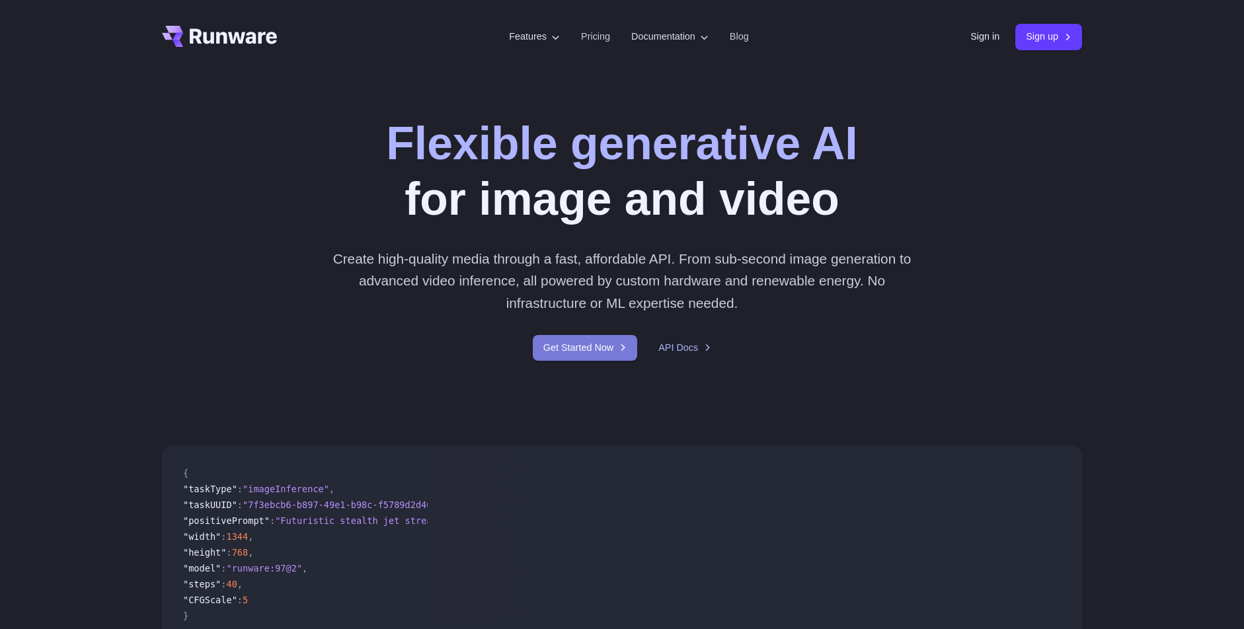
click at [597, 347] on link "Get Started Now" at bounding box center [585, 348] width 104 height 26
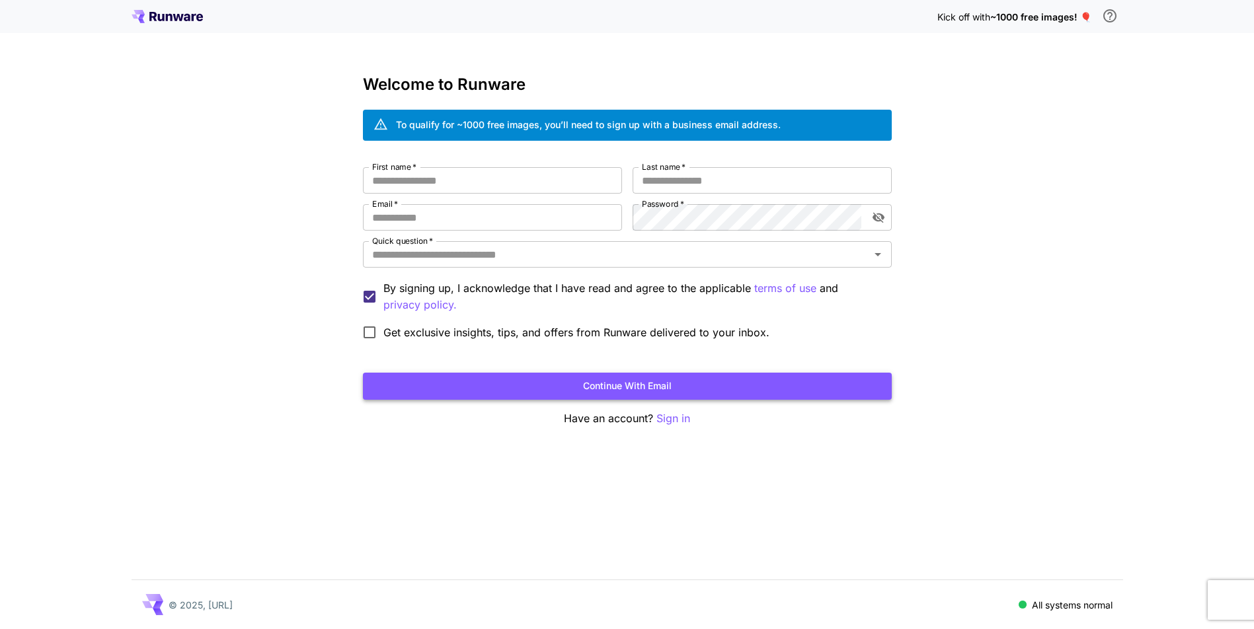
click at [655, 391] on button "Continue with email" at bounding box center [627, 386] width 529 height 27
click at [568, 192] on input "First name   *" at bounding box center [492, 180] width 259 height 26
click at [578, 172] on input "First name   *" at bounding box center [492, 180] width 259 height 26
click at [668, 418] on p "Sign in" at bounding box center [673, 418] width 34 height 17
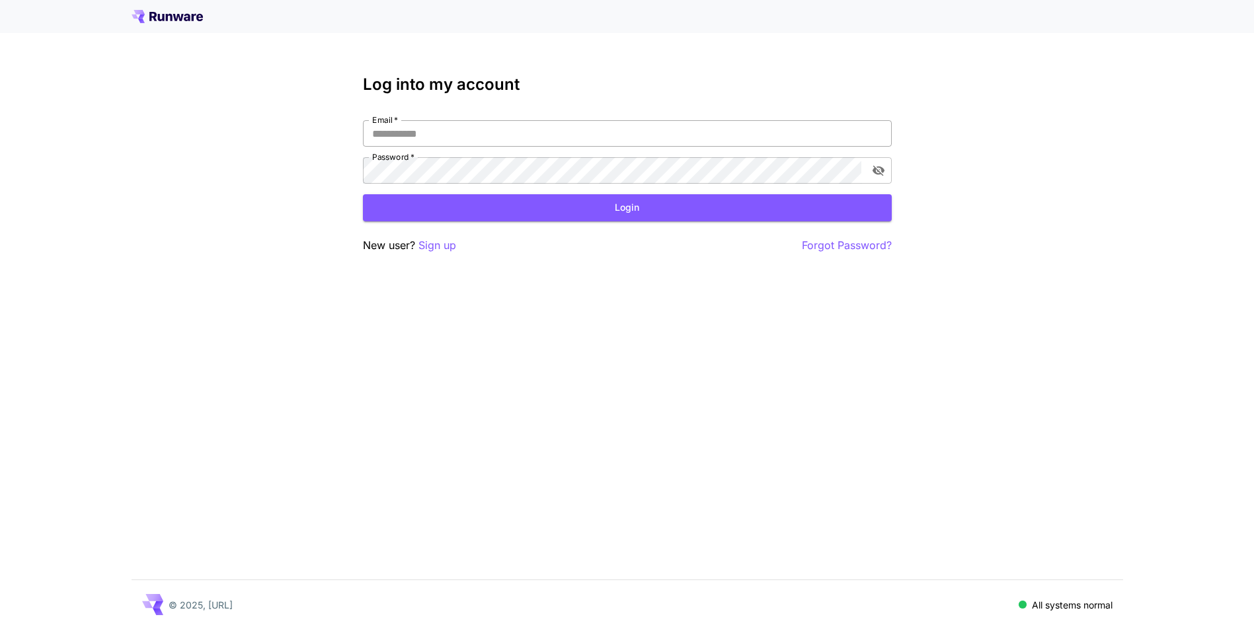
click at [613, 124] on input "Email   *" at bounding box center [627, 133] width 529 height 26
click at [181, 13] on icon at bounding box center [167, 16] width 71 height 13
click at [447, 245] on p "Sign up" at bounding box center [437, 245] width 38 height 17
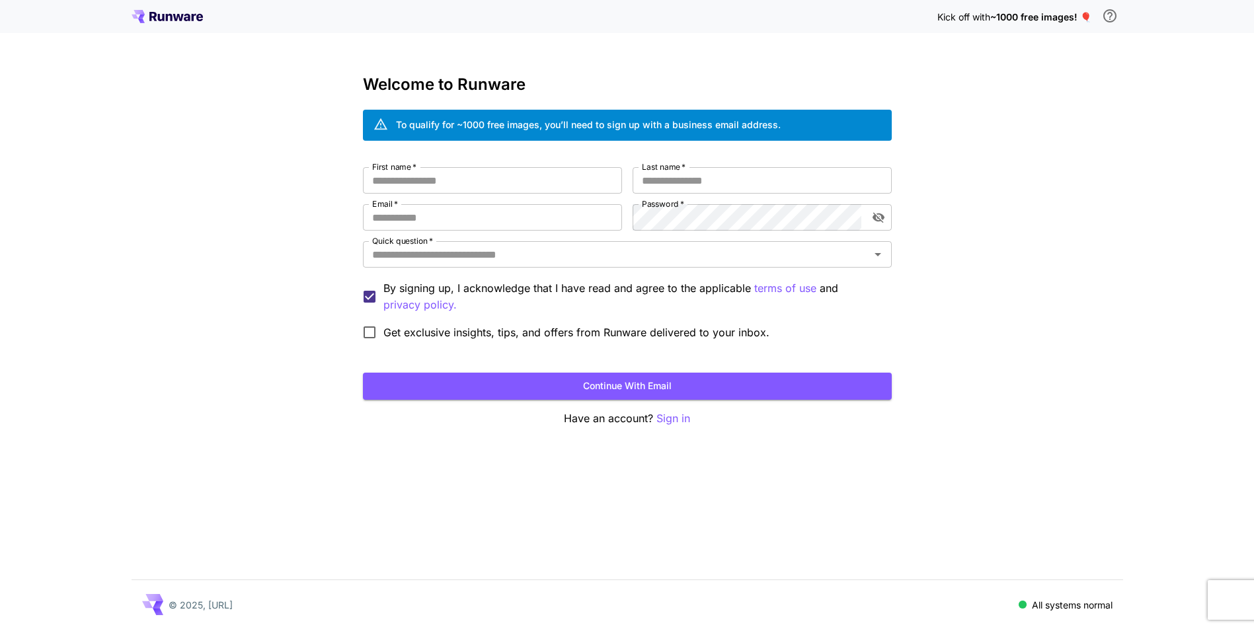
click at [566, 165] on div "Welcome to Runware To qualify for ~1000 free images, you’ll need to sign up wit…" at bounding box center [627, 251] width 529 height 352
click at [563, 180] on input "First name   *" at bounding box center [492, 180] width 259 height 26
type input "*******"
click at [718, 183] on input "Last name   *" at bounding box center [761, 180] width 259 height 26
type input "*"
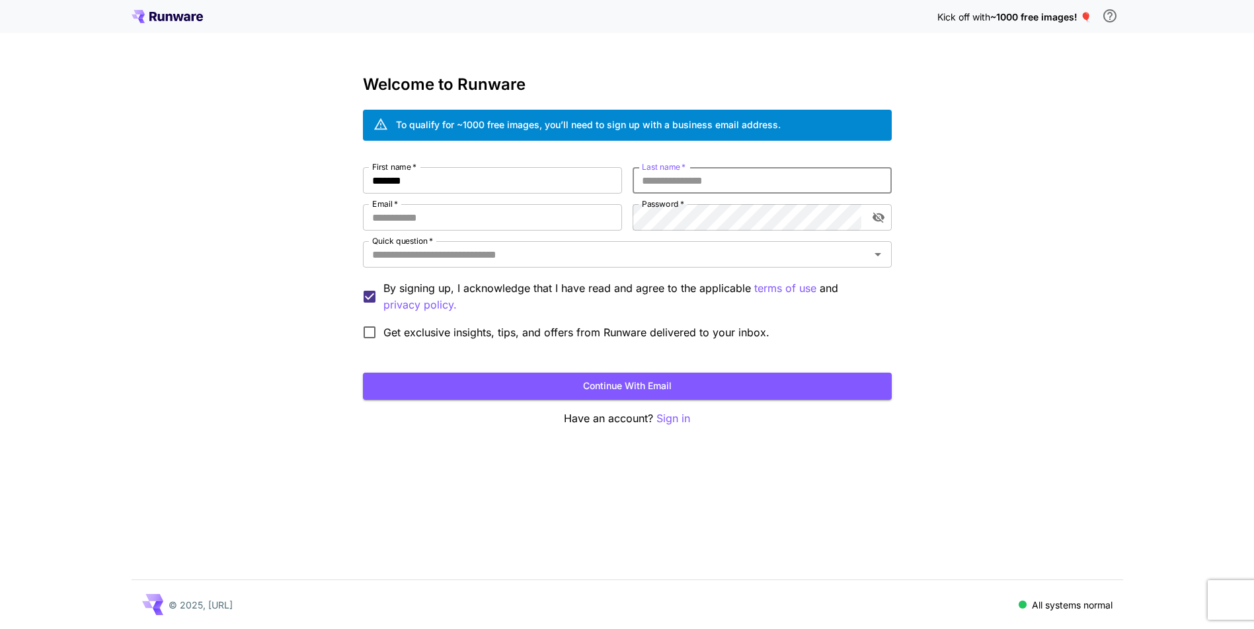
type input "*"
type input "**********"
click at [536, 229] on input "Email   *" at bounding box center [492, 217] width 259 height 26
paste input "**********"
type input "**********"
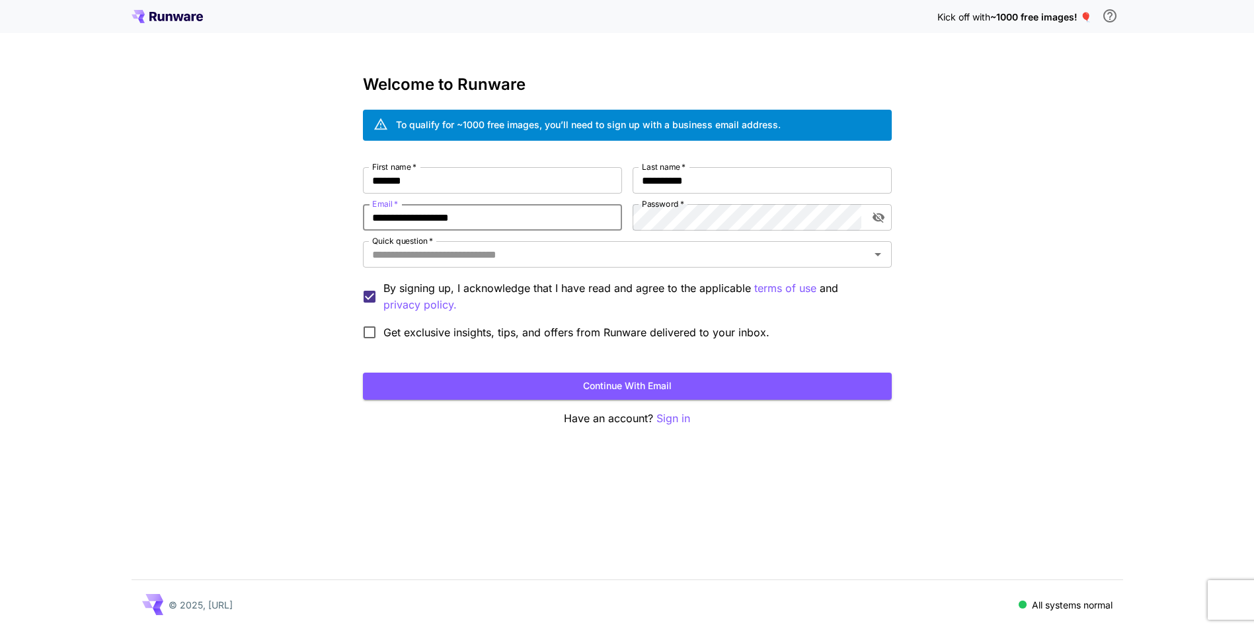
drag, startPoint x: 371, startPoint y: 217, endPoint x: 430, endPoint y: 215, distance: 59.5
click at [430, 215] on input "**********" at bounding box center [492, 217] width 259 height 26
click at [656, 260] on input "Quick question   *" at bounding box center [616, 254] width 499 height 19
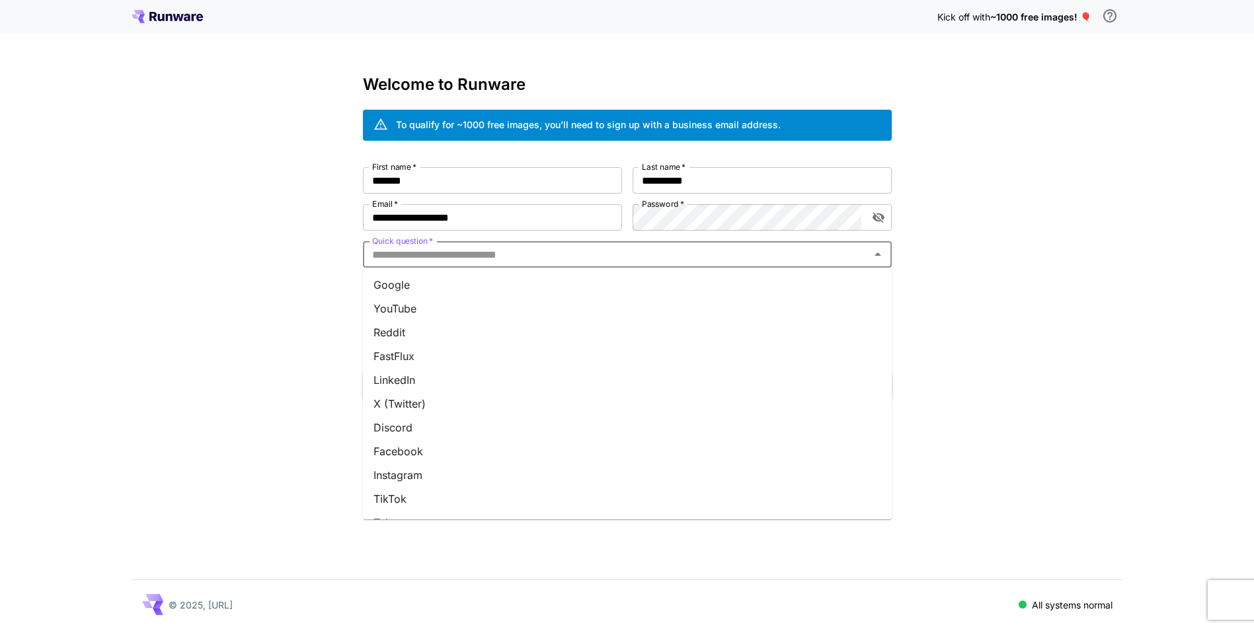
click at [577, 283] on li "Google" at bounding box center [627, 285] width 529 height 24
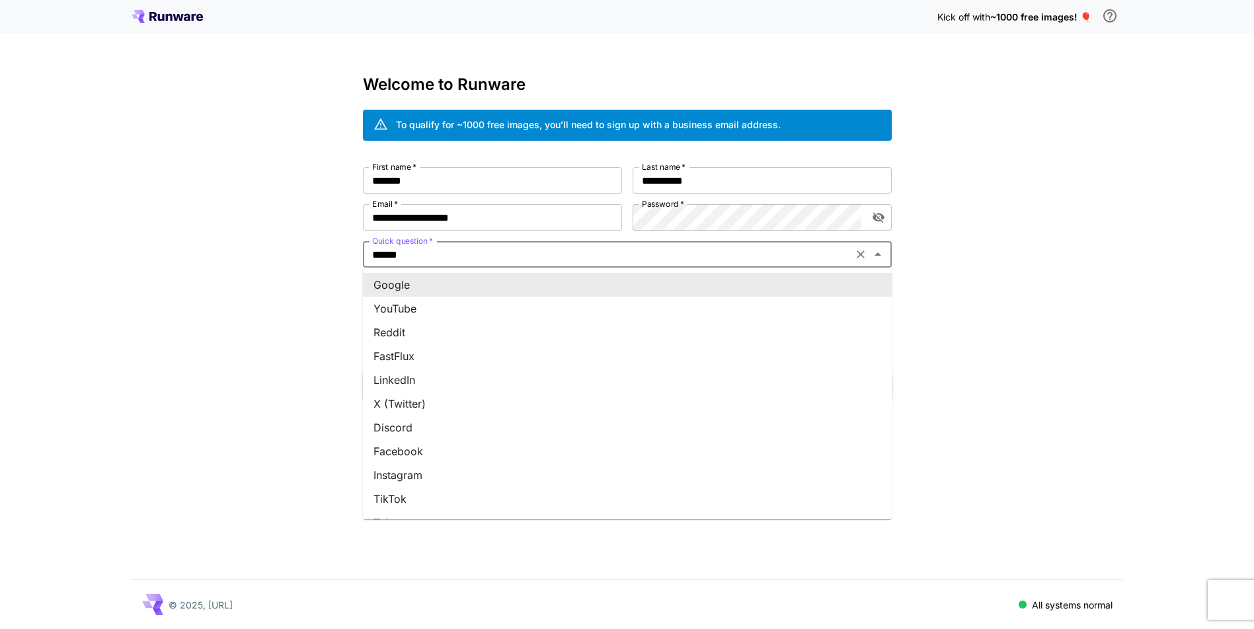
click at [596, 263] on input "******" at bounding box center [608, 254] width 482 height 19
click at [576, 284] on li "Google" at bounding box center [627, 285] width 529 height 24
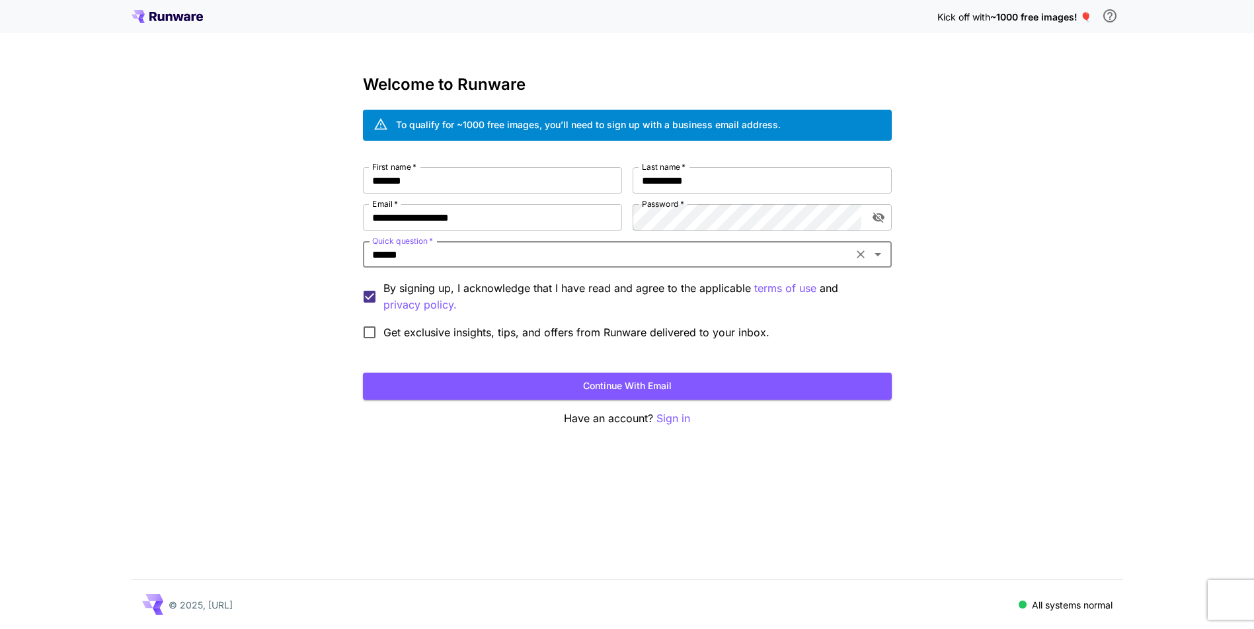
click at [504, 329] on span "Get exclusive insights, tips, and offers from Runware delivered to your inbox." at bounding box center [576, 332] width 386 height 16
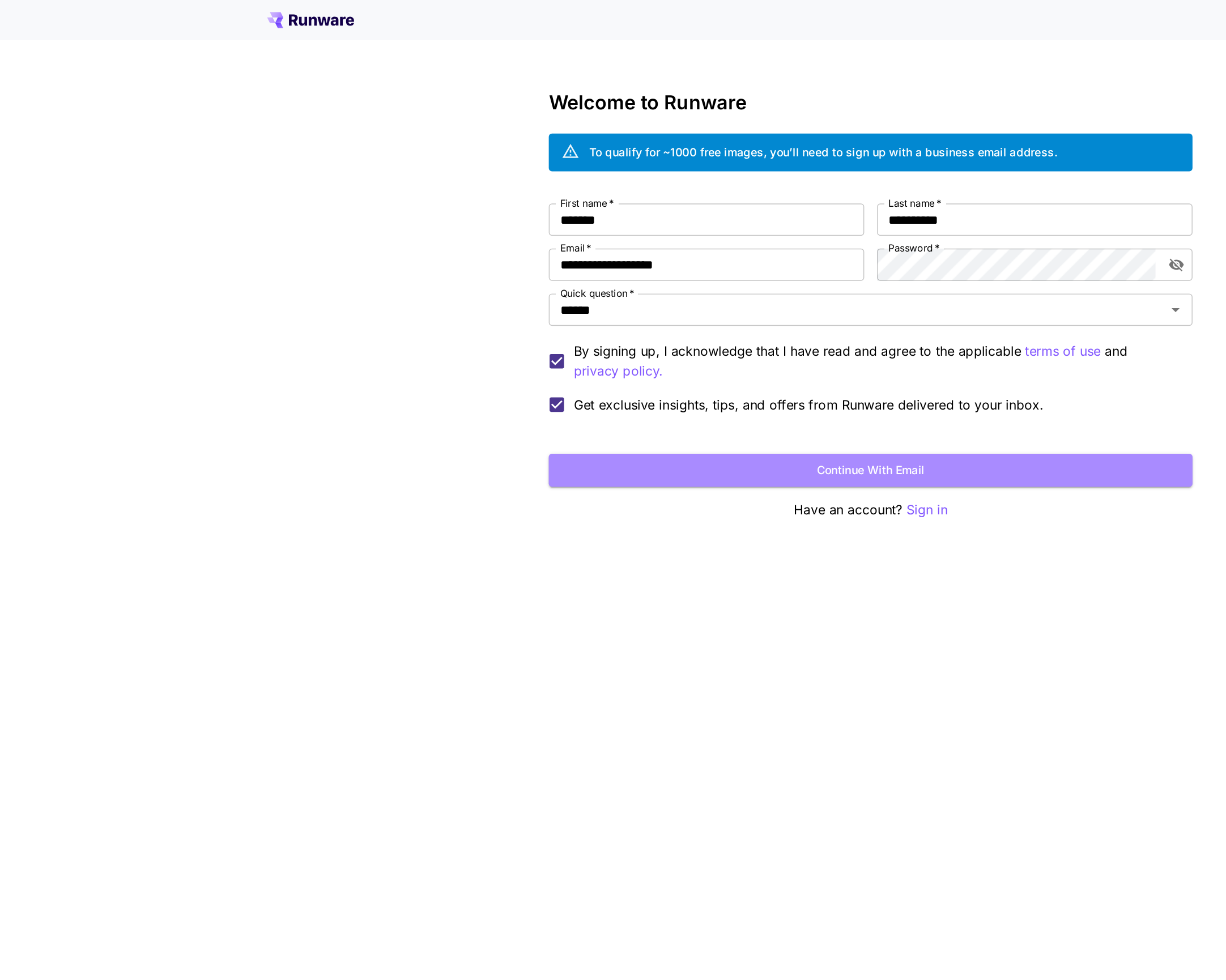
click at [670, 332] on button "Continue with email" at bounding box center [613, 331] width 454 height 23
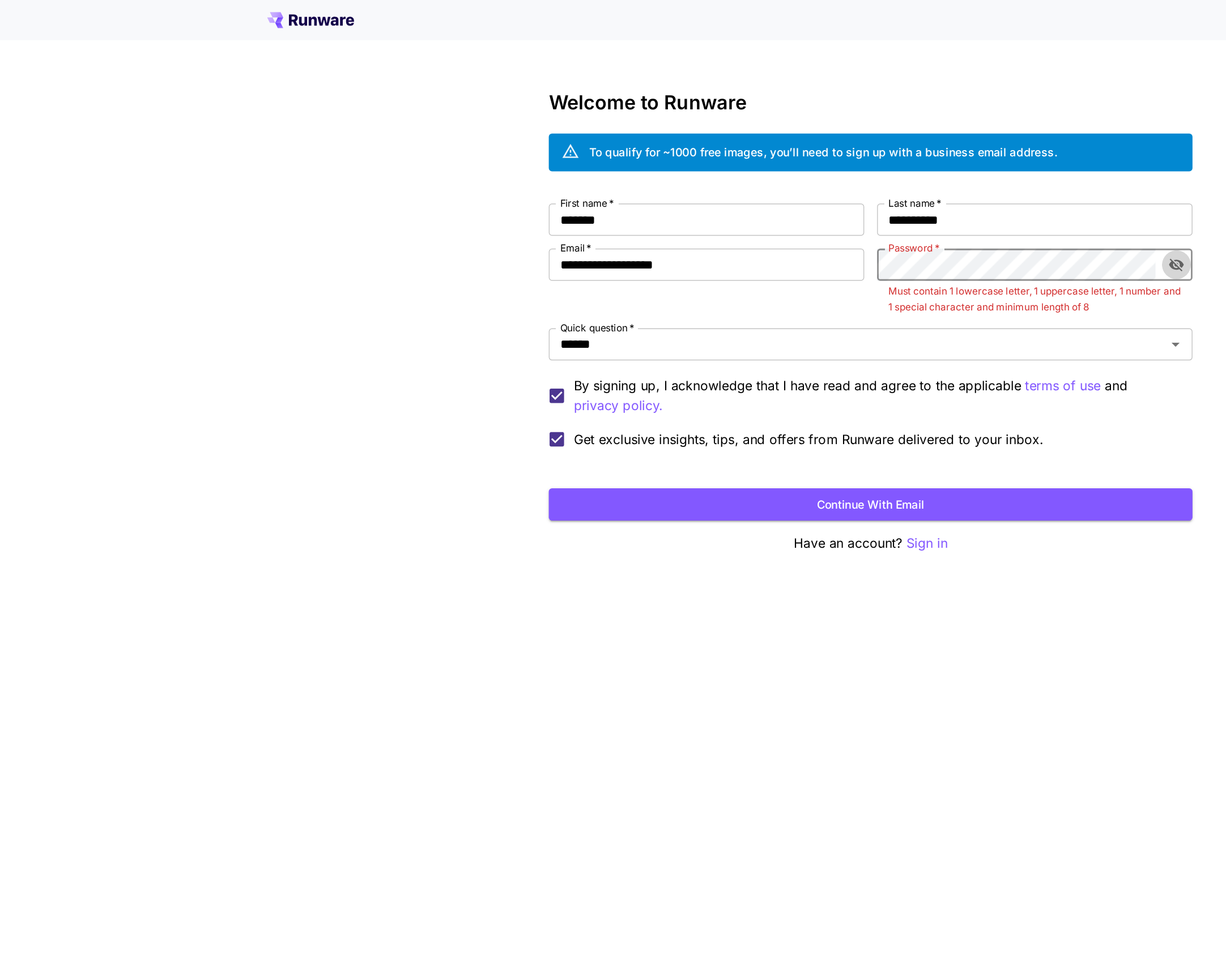
click at [829, 188] on icon "toggle password visibility" at bounding box center [828, 186] width 11 height 11
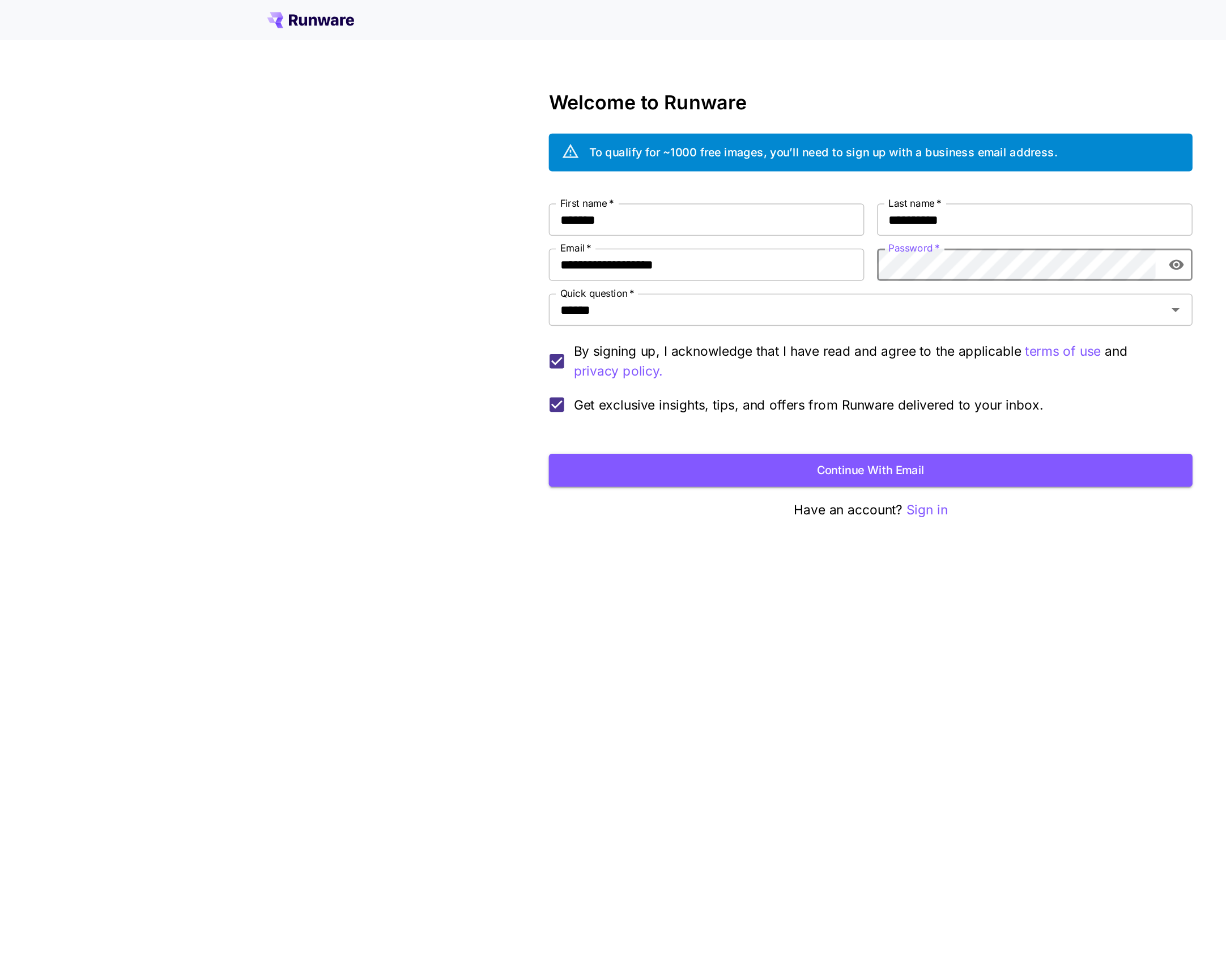
click at [701, 330] on button "Continue with email" at bounding box center [613, 331] width 454 height 23
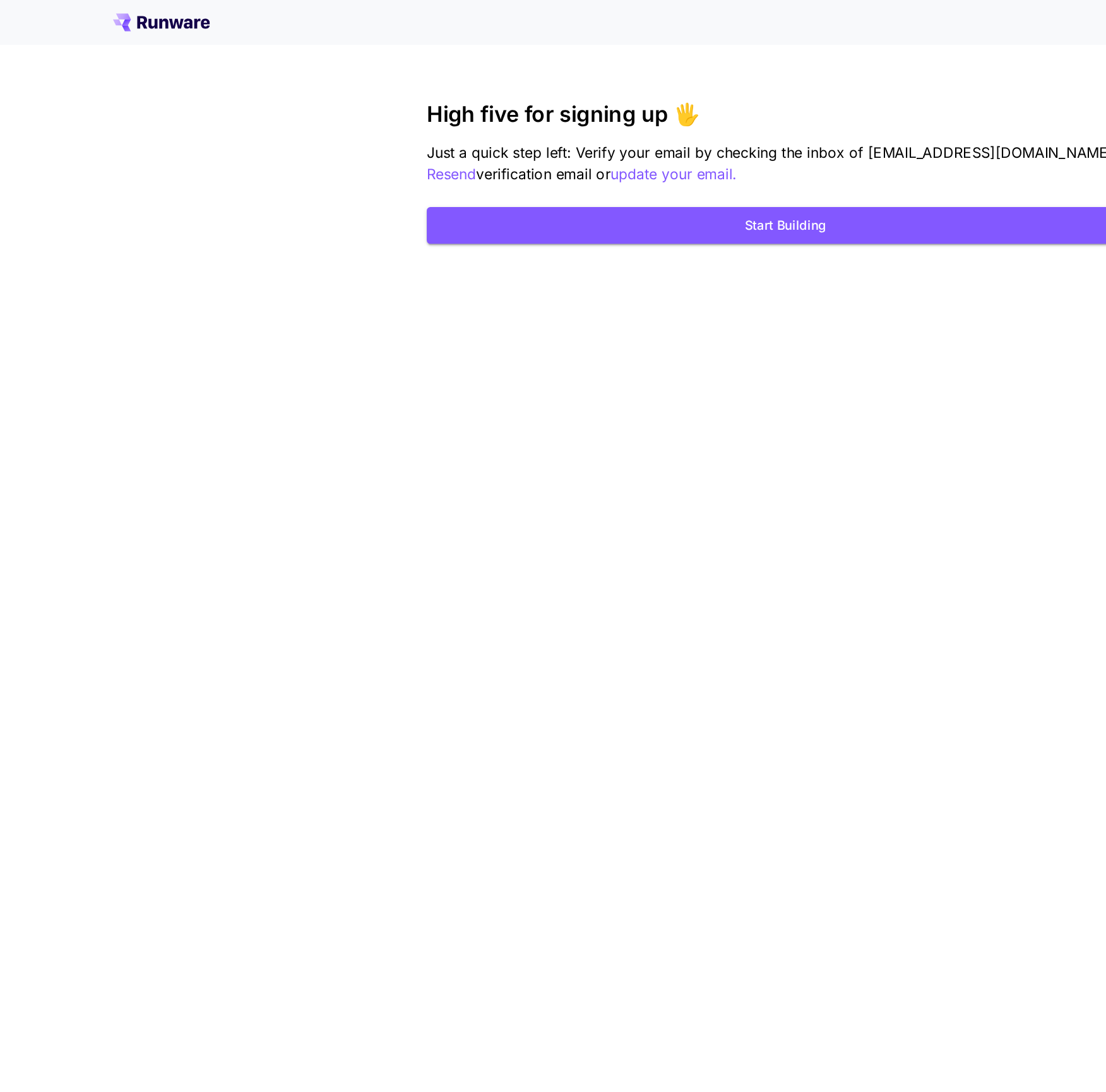
click at [595, 154] on button "Start Building" at bounding box center [553, 159] width 505 height 26
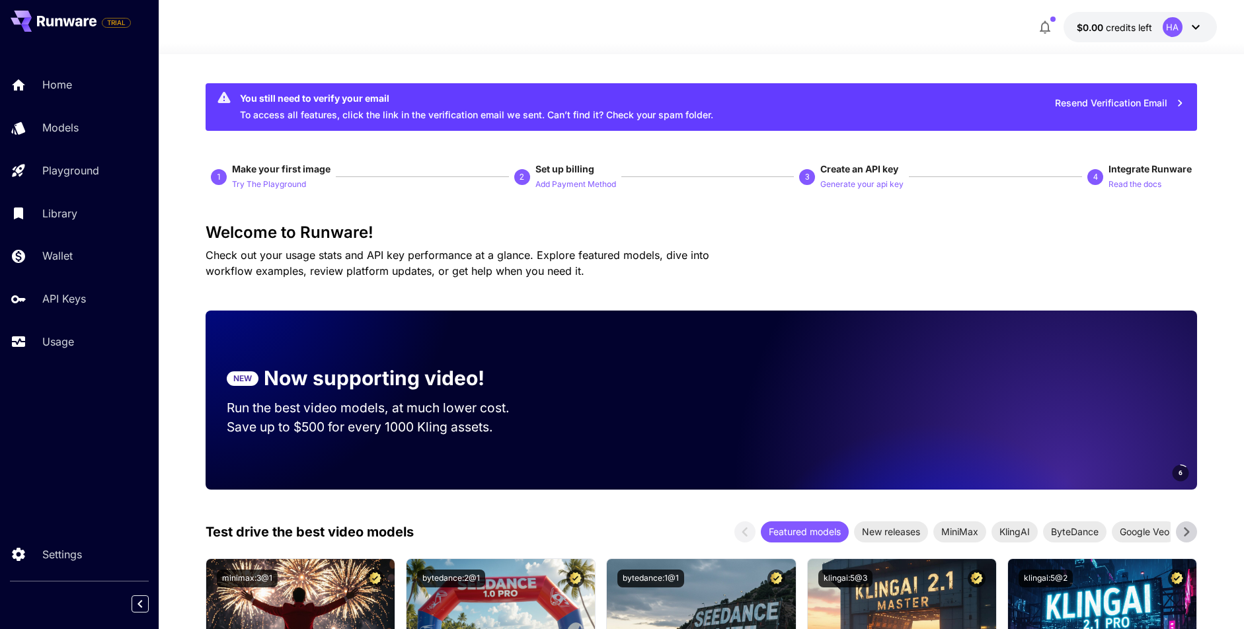
click at [1146, 40] on div at bounding box center [701, 46] width 1085 height 16
click at [1145, 32] on span "credits left" at bounding box center [1129, 27] width 46 height 11
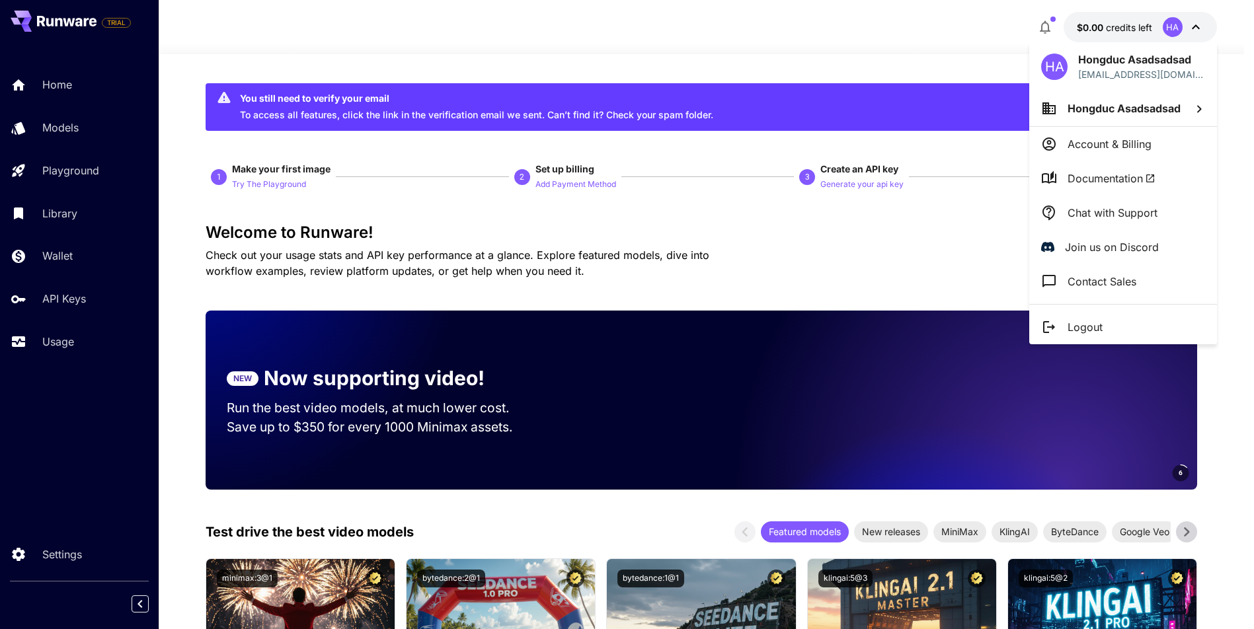
click at [418, 523] on div at bounding box center [627, 314] width 1254 height 629
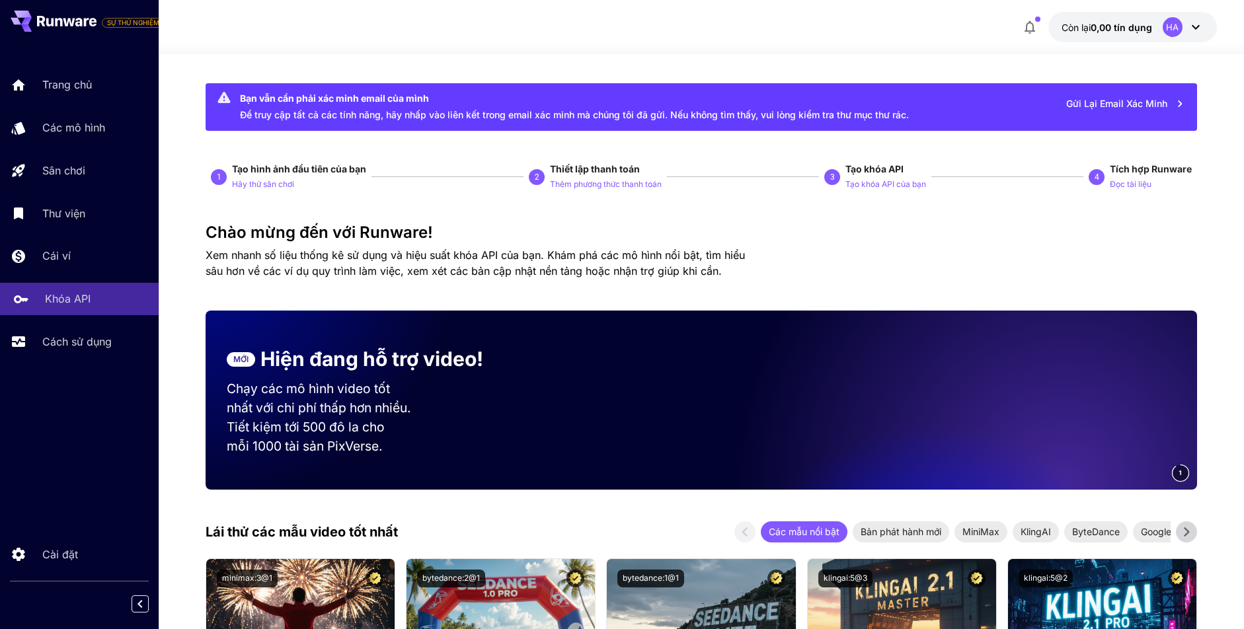
click at [67, 292] on font "Khóa API" at bounding box center [68, 298] width 46 height 13
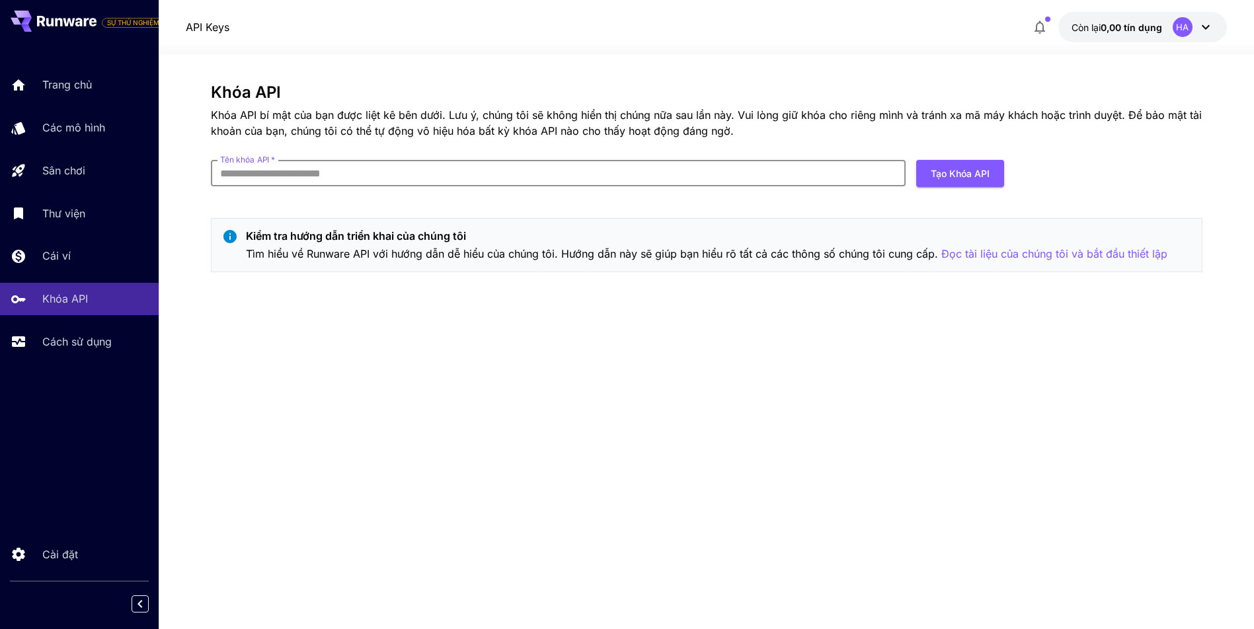
click at [247, 176] on input "Tên khóa API   *" at bounding box center [558, 173] width 695 height 26
click at [87, 355] on link "Cách sử dụng" at bounding box center [79, 342] width 159 height 32
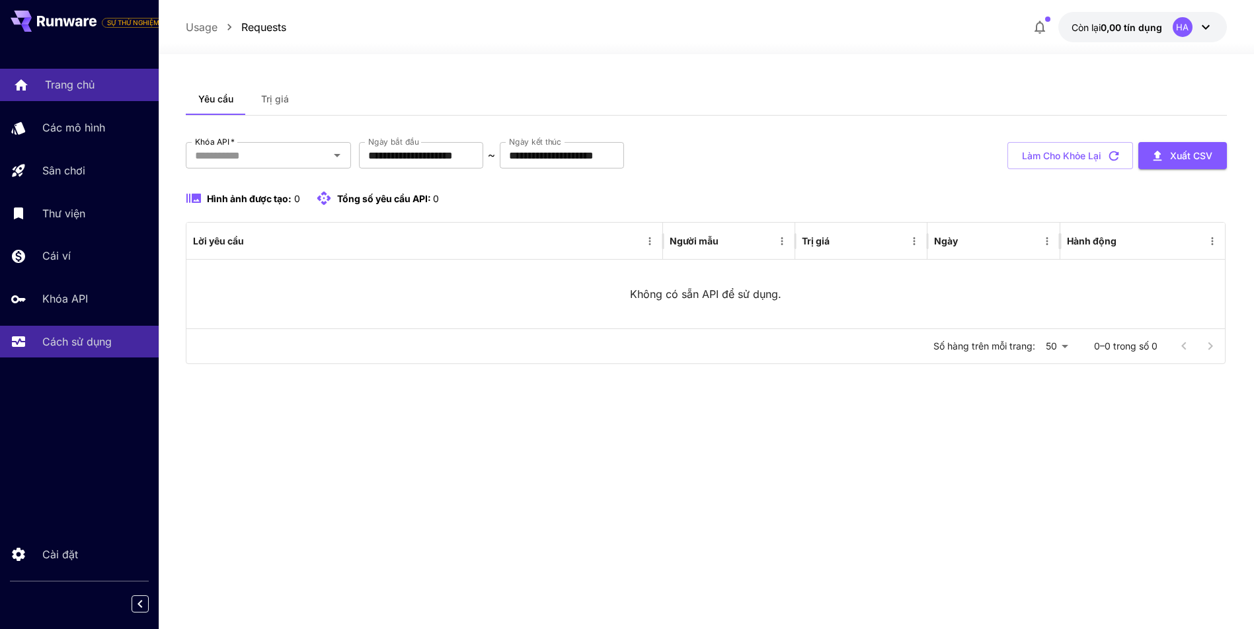
click at [71, 80] on font "Trang chủ" at bounding box center [70, 84] width 50 height 13
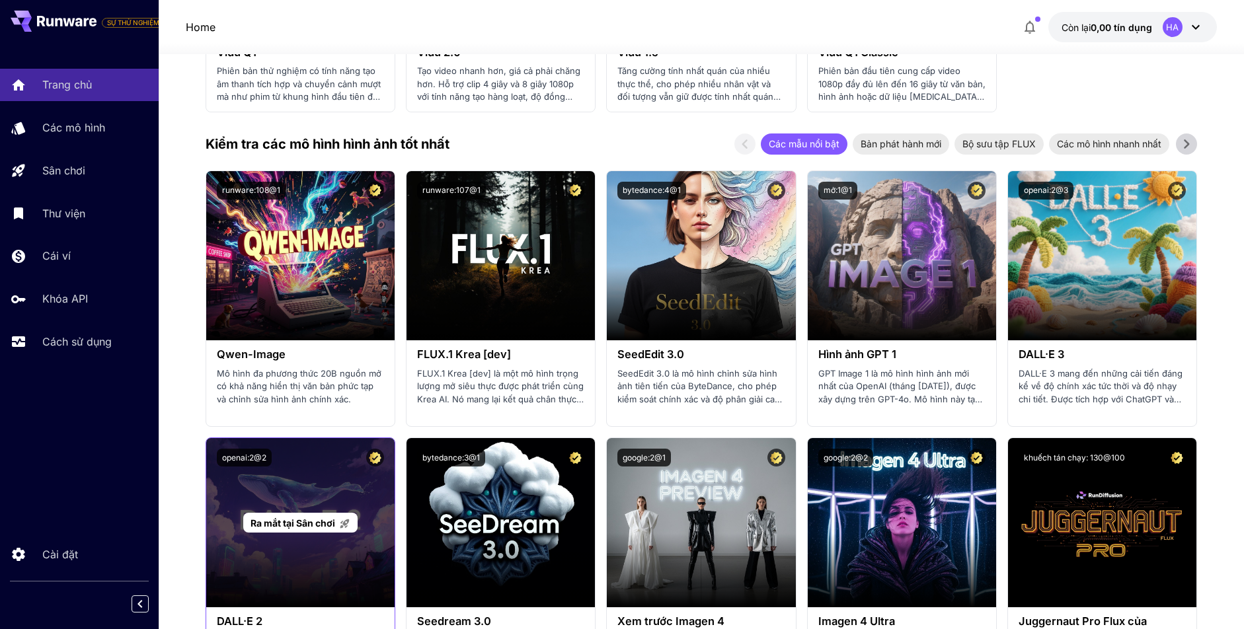
scroll to position [1652, 0]
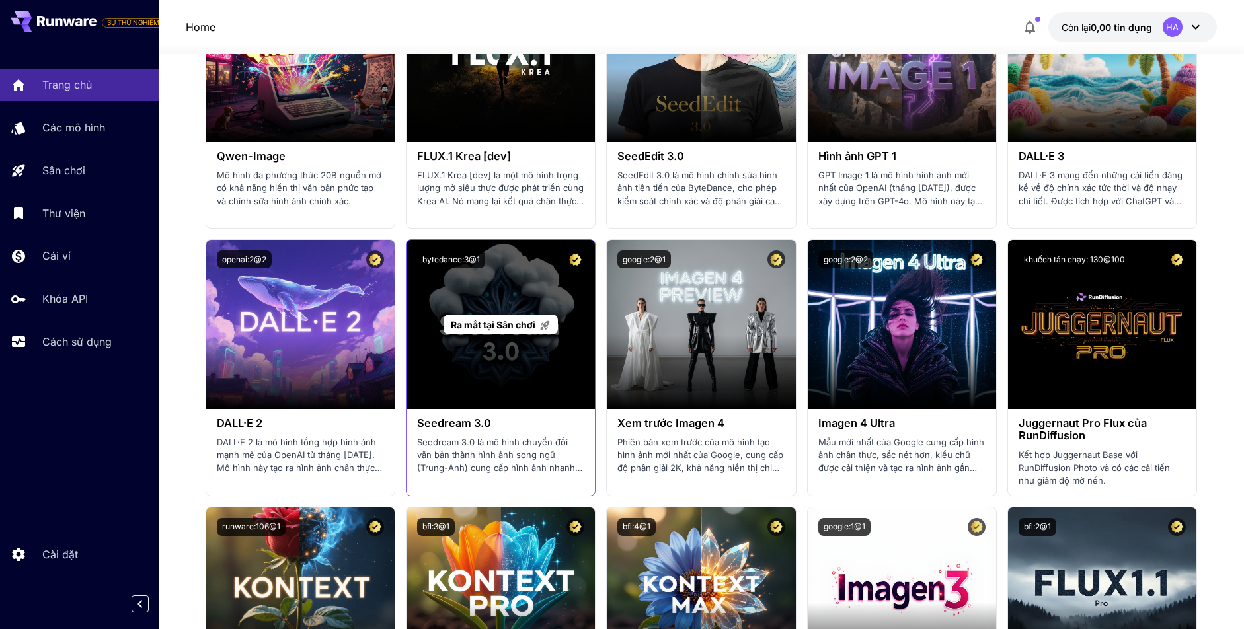
click at [492, 374] on div "Ra mắt tại Sân chơi" at bounding box center [500, 324] width 188 height 169
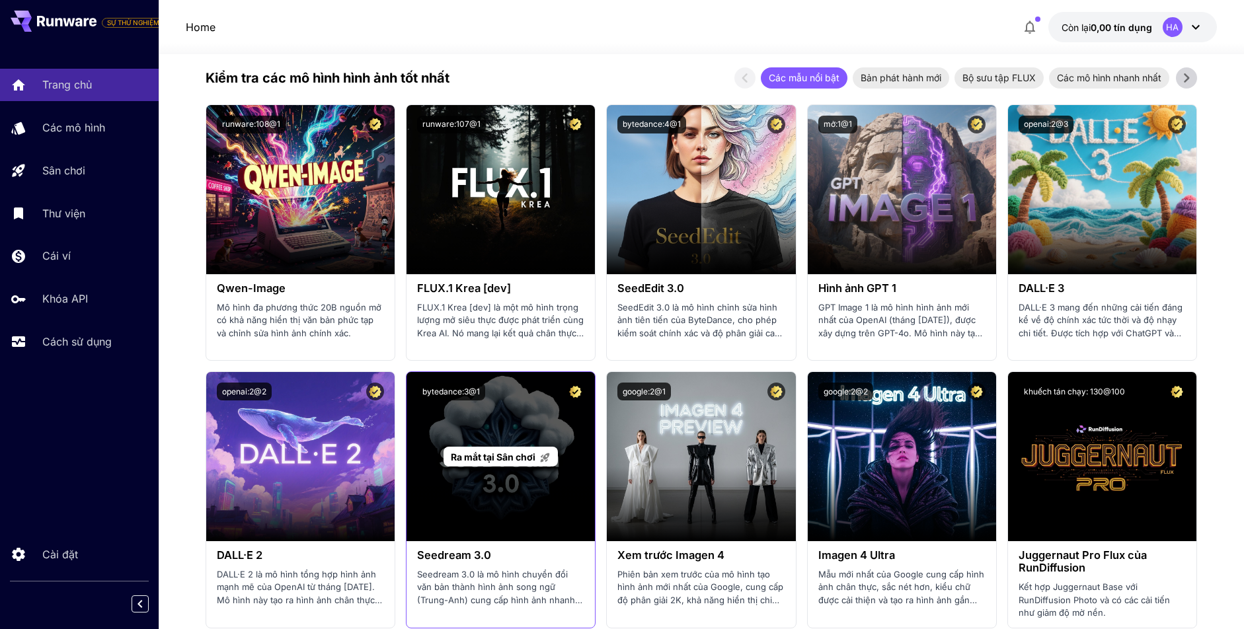
scroll to position [1586, 0]
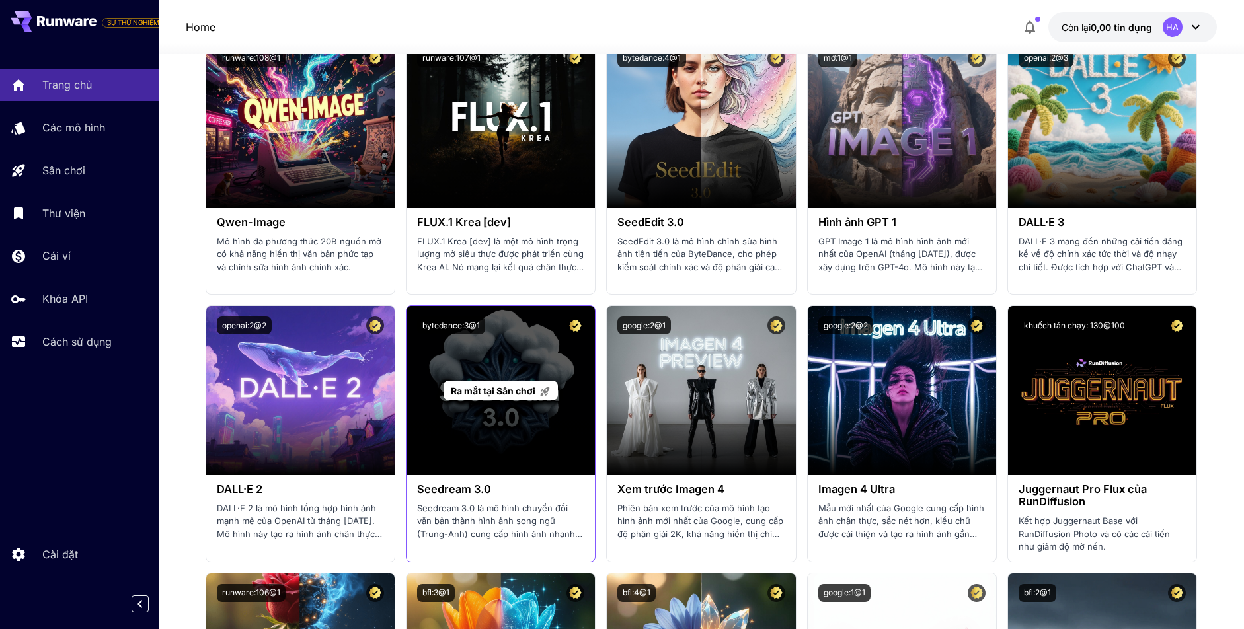
click at [500, 396] on font "Ra mắt tại Sân chơi" at bounding box center [493, 390] width 85 height 11
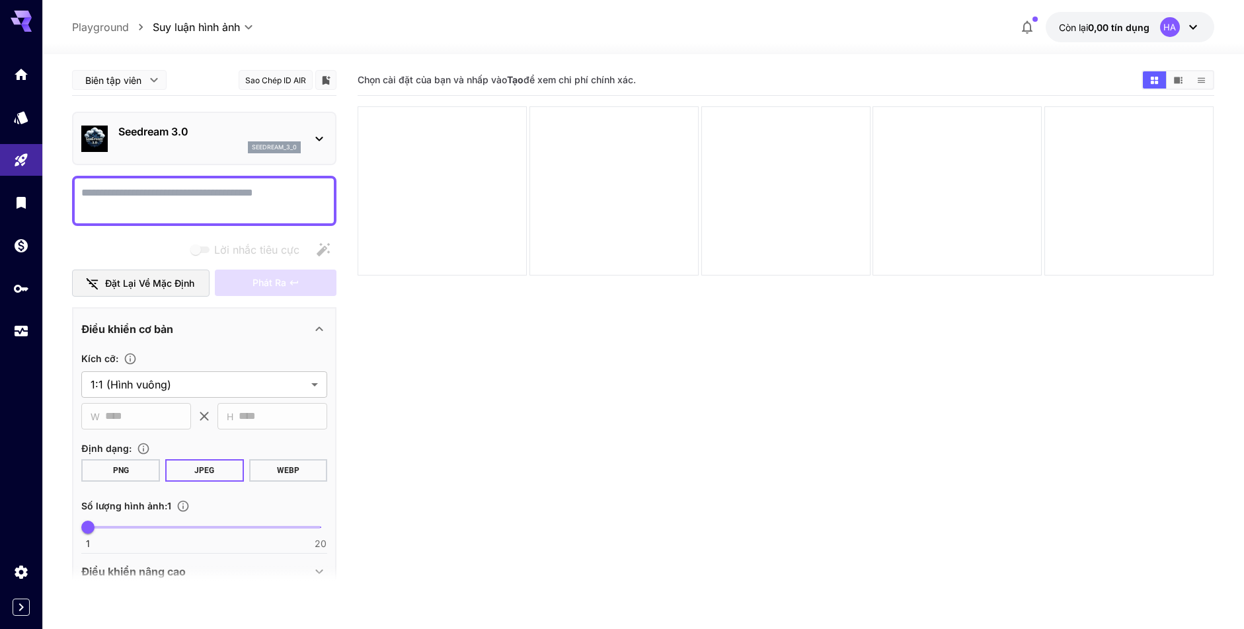
scroll to position [61, 0]
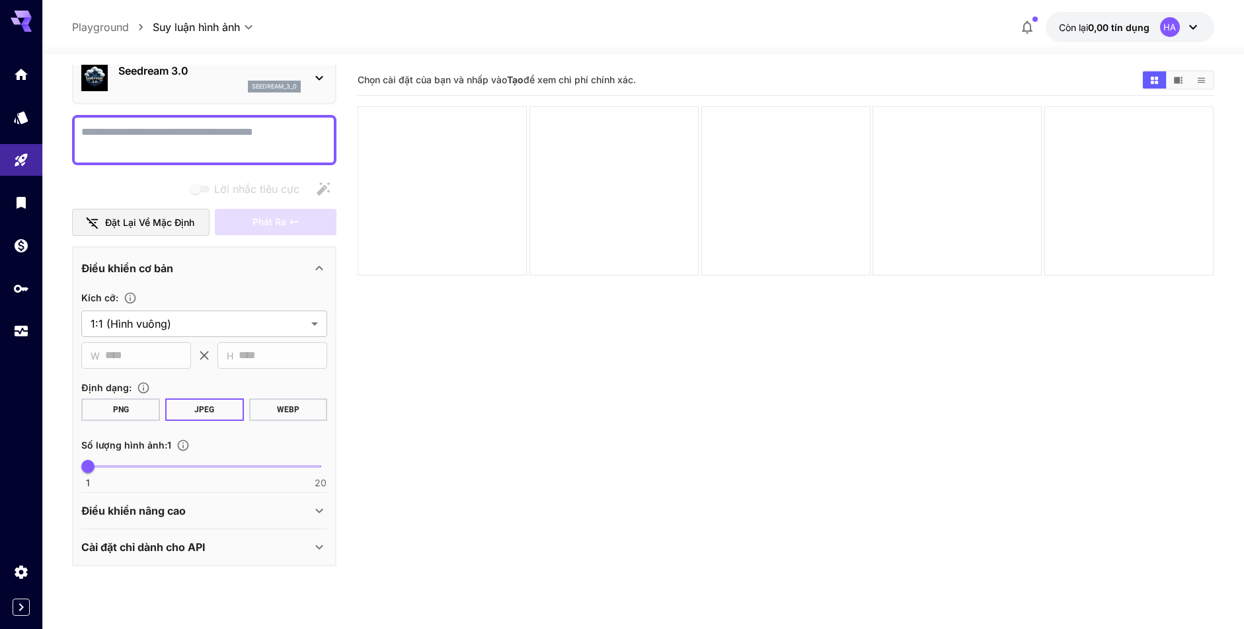
click at [311, 512] on div "Điều khiển nâng cao" at bounding box center [204, 511] width 246 height 32
click at [312, 514] on icon at bounding box center [319, 511] width 16 height 16
click at [1074, 40] on div at bounding box center [642, 46] width 1201 height 16
click at [1104, 28] on font "0,00 tín dụng" at bounding box center [1118, 27] width 61 height 11
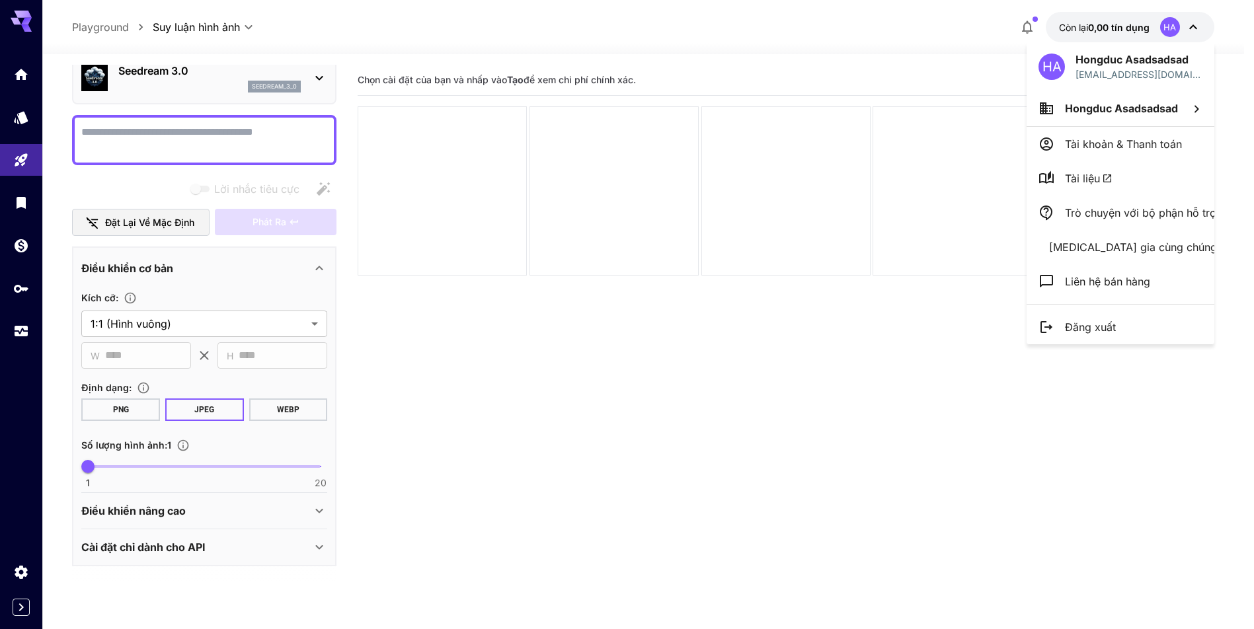
click at [211, 145] on div at bounding box center [627, 314] width 1254 height 629
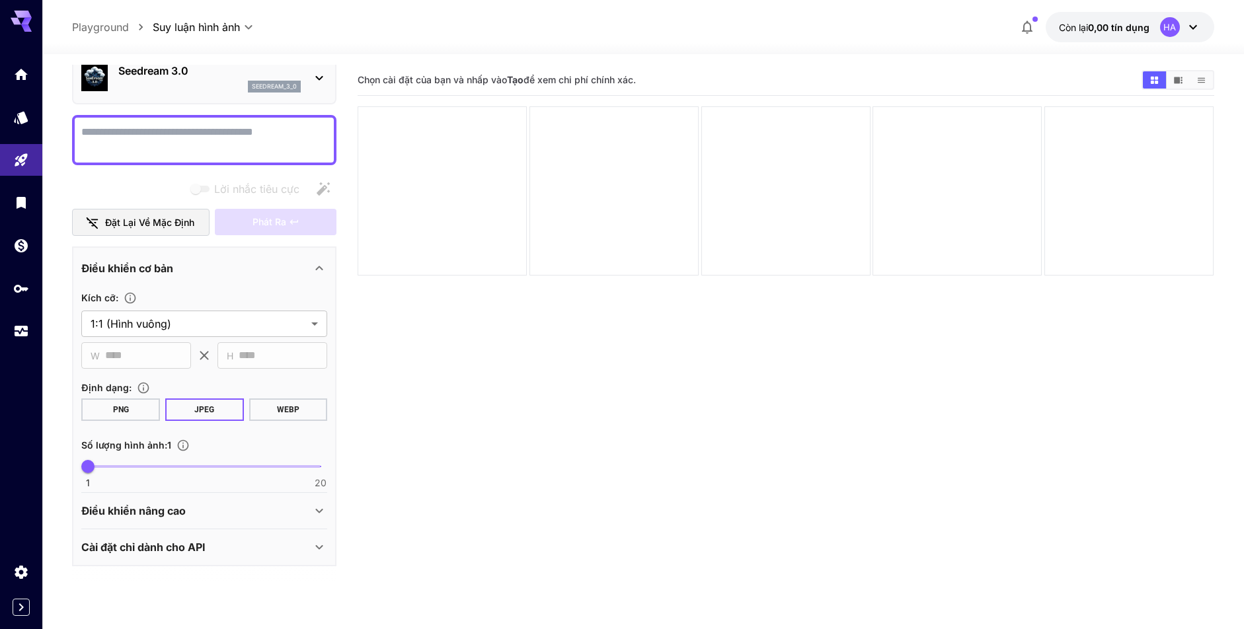
click at [219, 136] on textarea "Lời nhắc tiêu cực" at bounding box center [204, 140] width 246 height 32
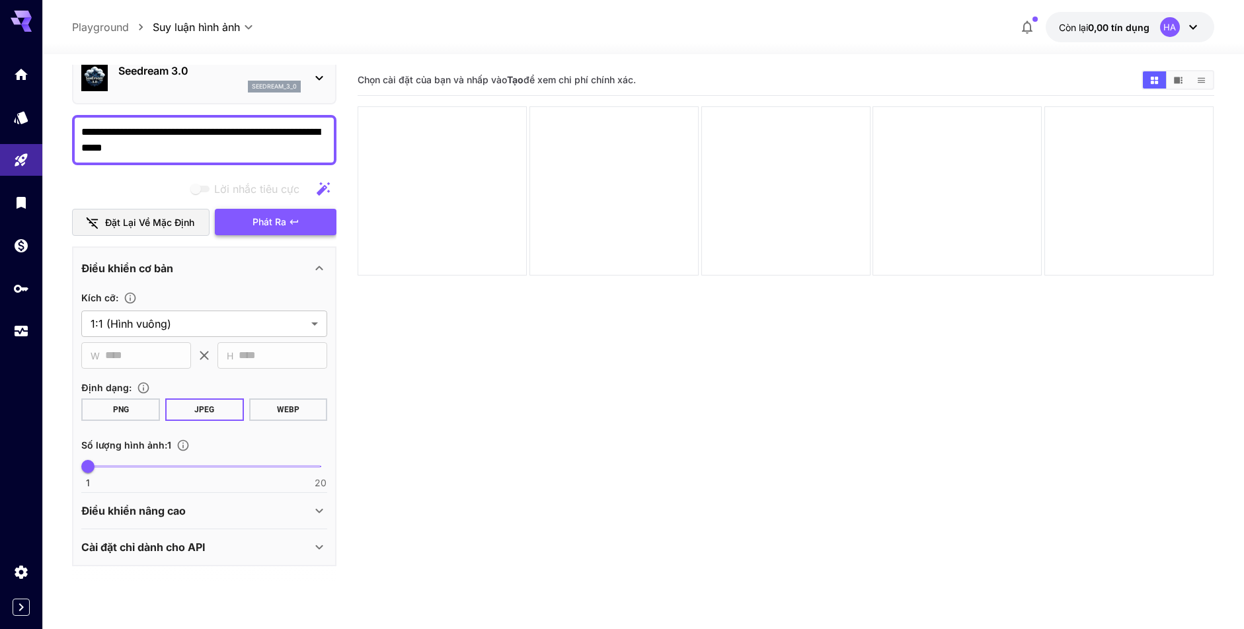
type textarea "**********"
click at [269, 221] on font "Phát ra" at bounding box center [269, 221] width 34 height 11
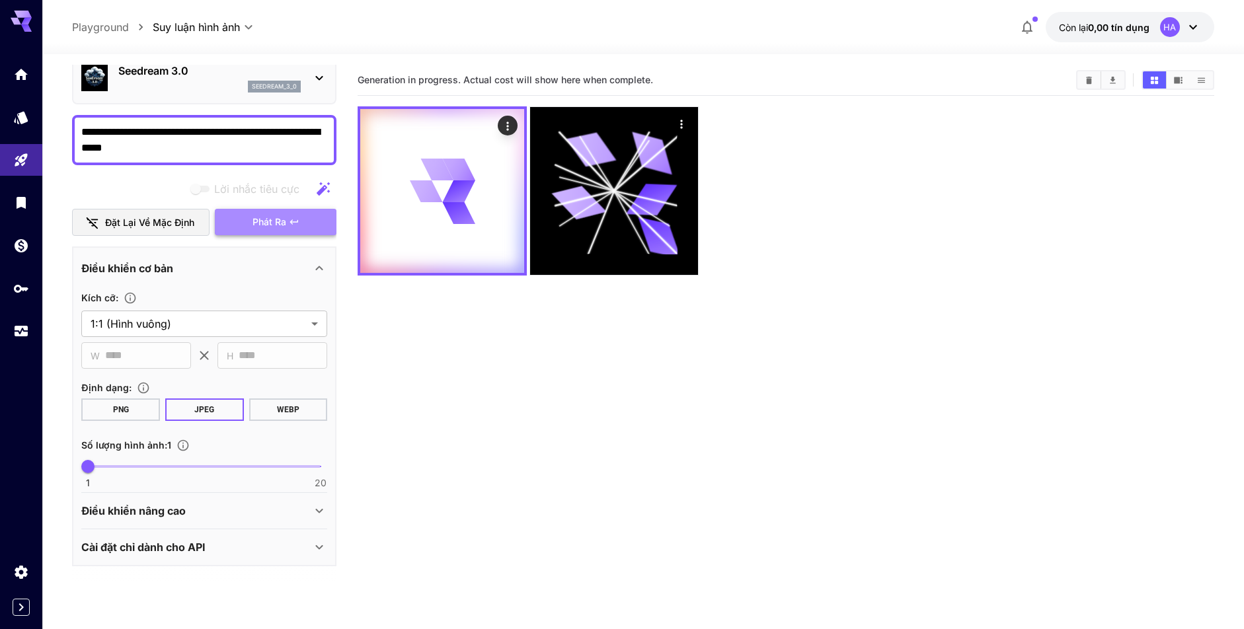
click at [282, 218] on font "Phát ra" at bounding box center [269, 221] width 34 height 11
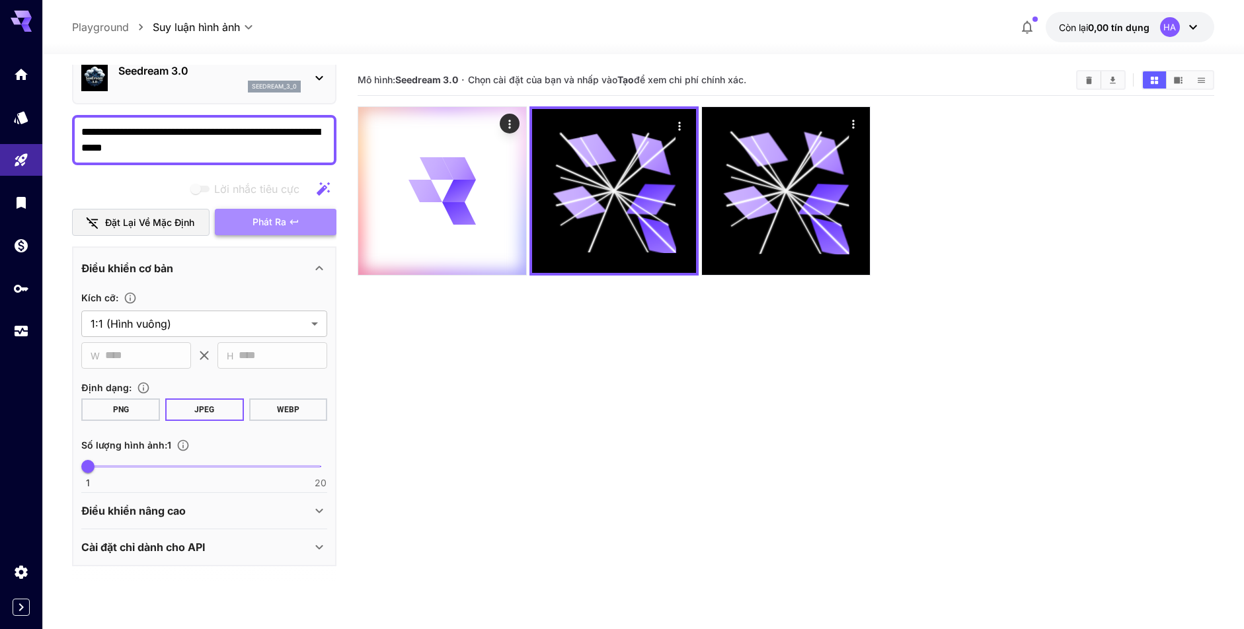
click at [282, 218] on font "Phát ra" at bounding box center [269, 221] width 34 height 11
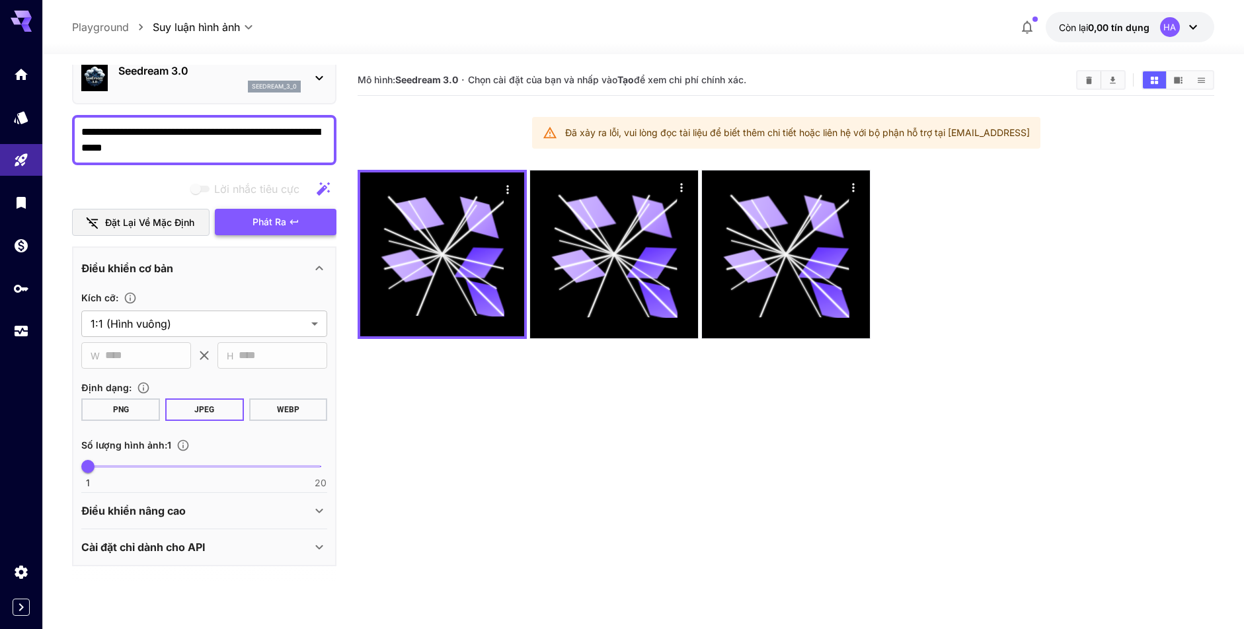
click at [282, 218] on font "Phát ra" at bounding box center [269, 221] width 34 height 11
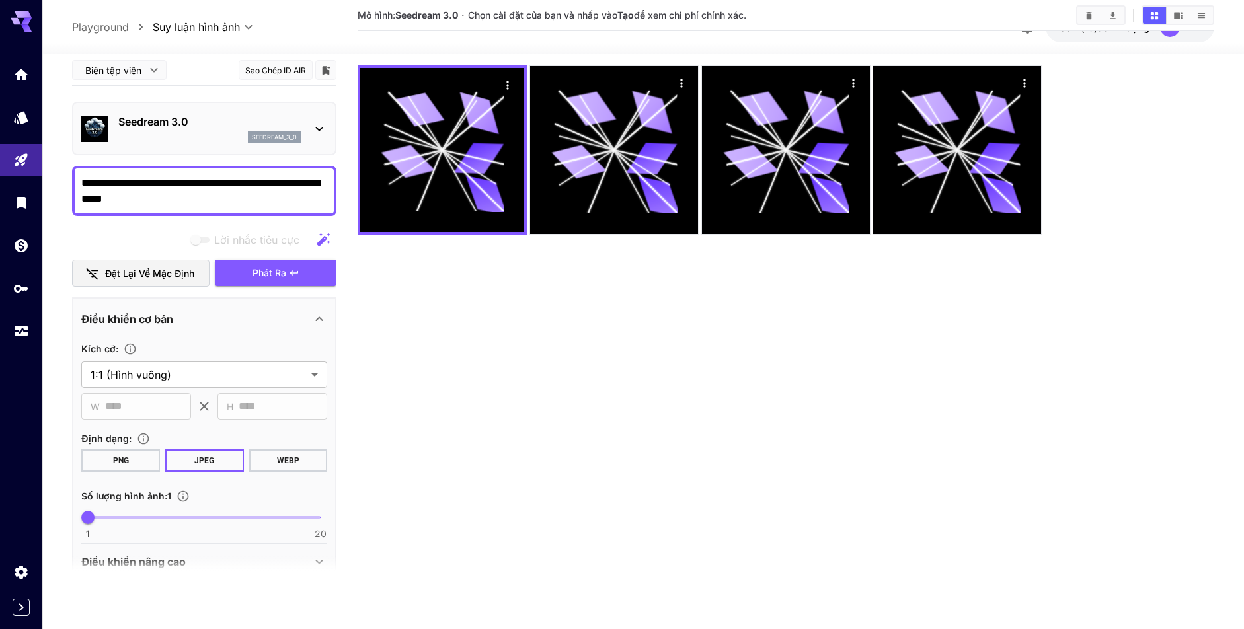
scroll to position [38, 0]
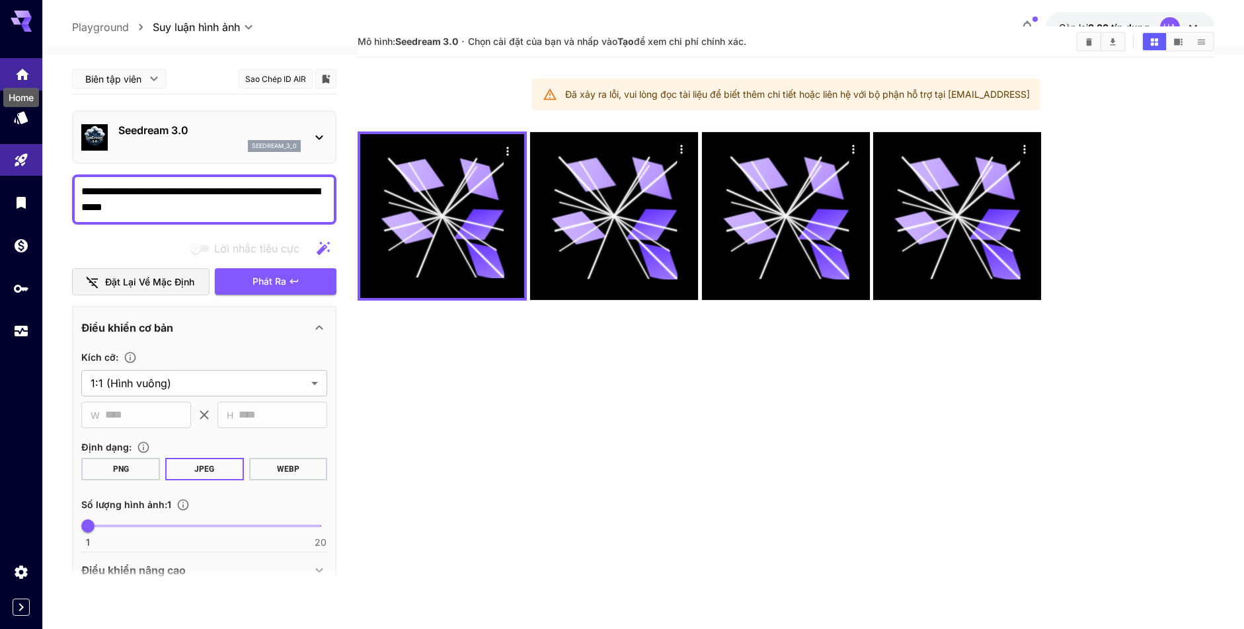
click at [23, 78] on icon "Trang chủ" at bounding box center [23, 71] width 16 height 16
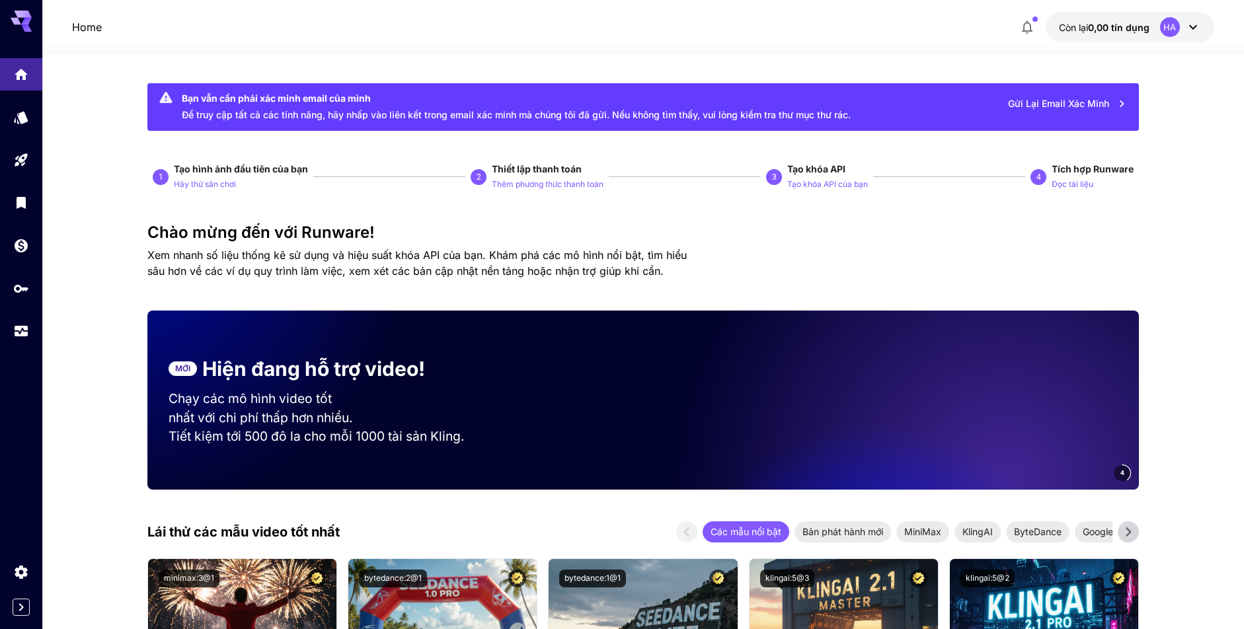
click at [237, 183] on span "Tạo hình ảnh đầu tiên của bạn Hãy thử sân chơi" at bounding box center [241, 177] width 134 height 29
click at [233, 177] on button "Hãy thử sân chơi" at bounding box center [205, 184] width 62 height 16
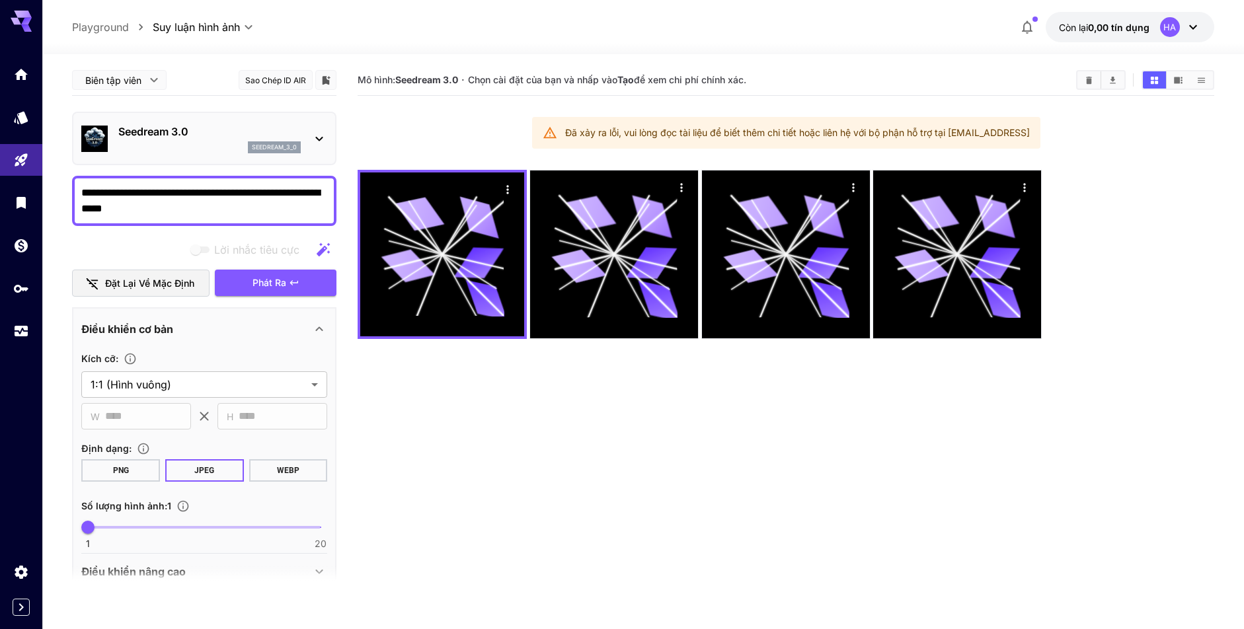
click at [311, 144] on icon at bounding box center [319, 139] width 16 height 16
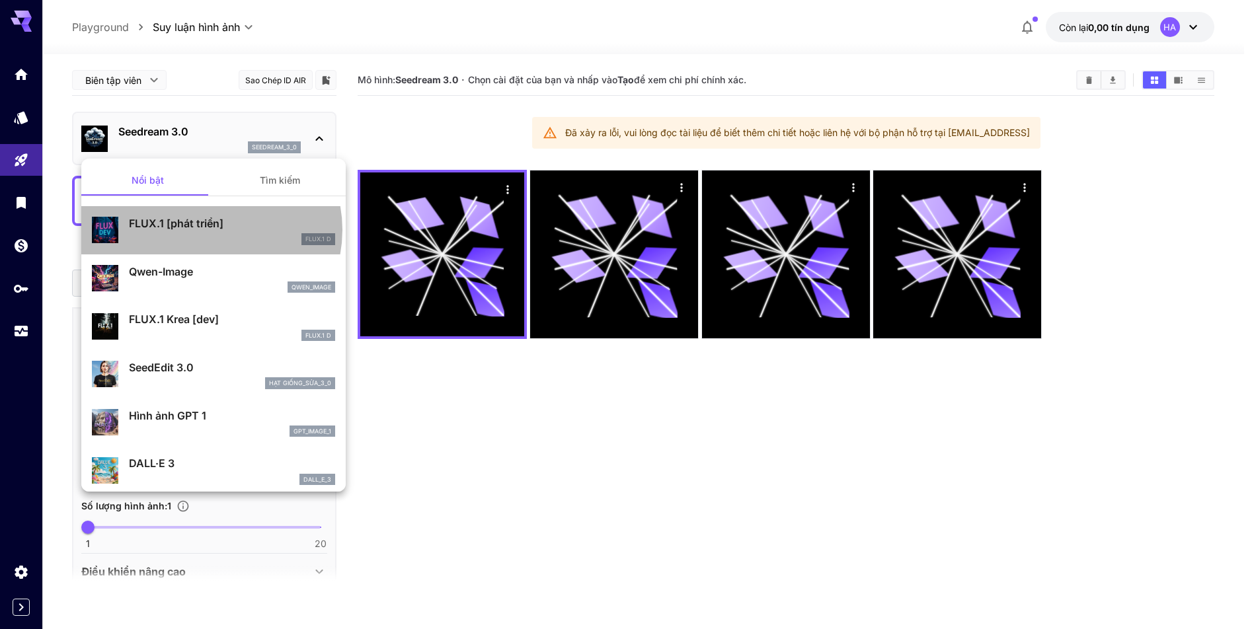
click at [210, 230] on p "FLUX.1 [phát triển]" at bounding box center [232, 223] width 206 height 16
type input "***"
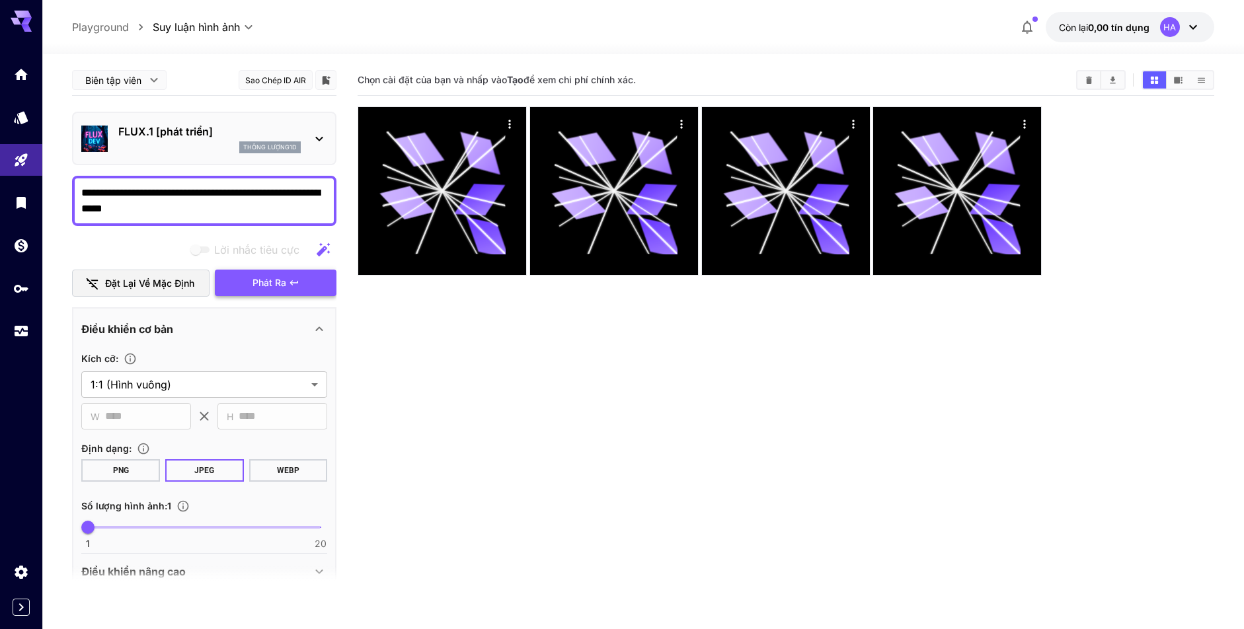
click at [268, 280] on font "Phát ra" at bounding box center [269, 282] width 34 height 11
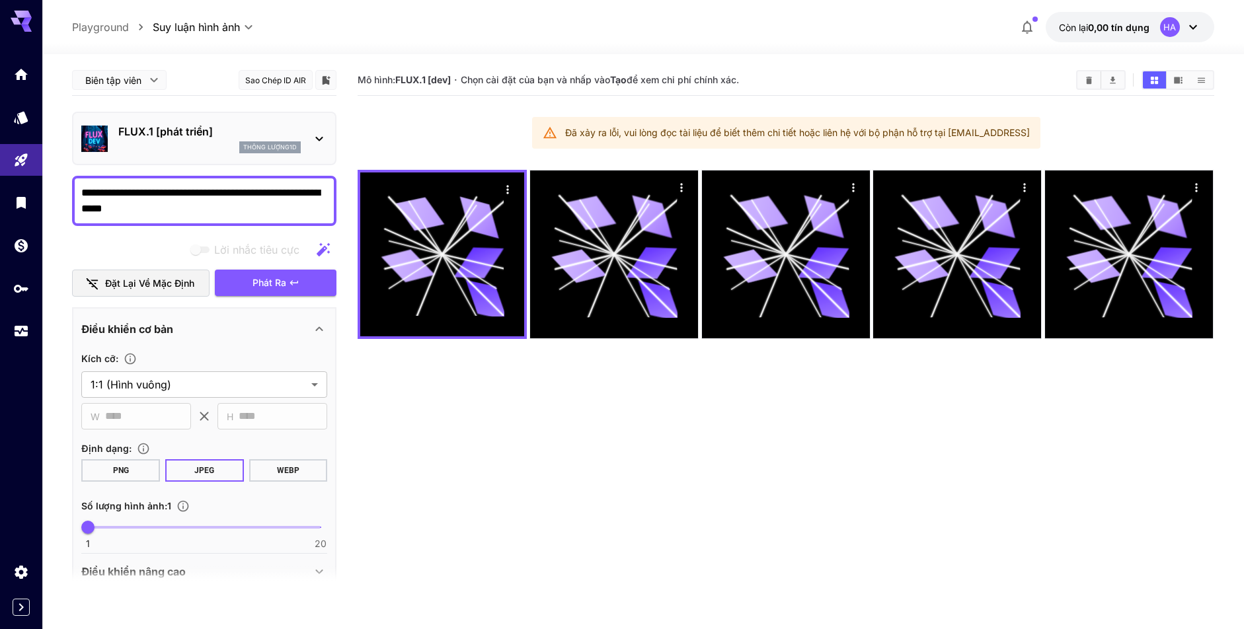
click at [712, 133] on font "Đã xảy ra lỗi, vui lòng đọc tài liệu để biết thêm chi tiết hoặc liên hệ với bộ …" at bounding box center [797, 132] width 465 height 11
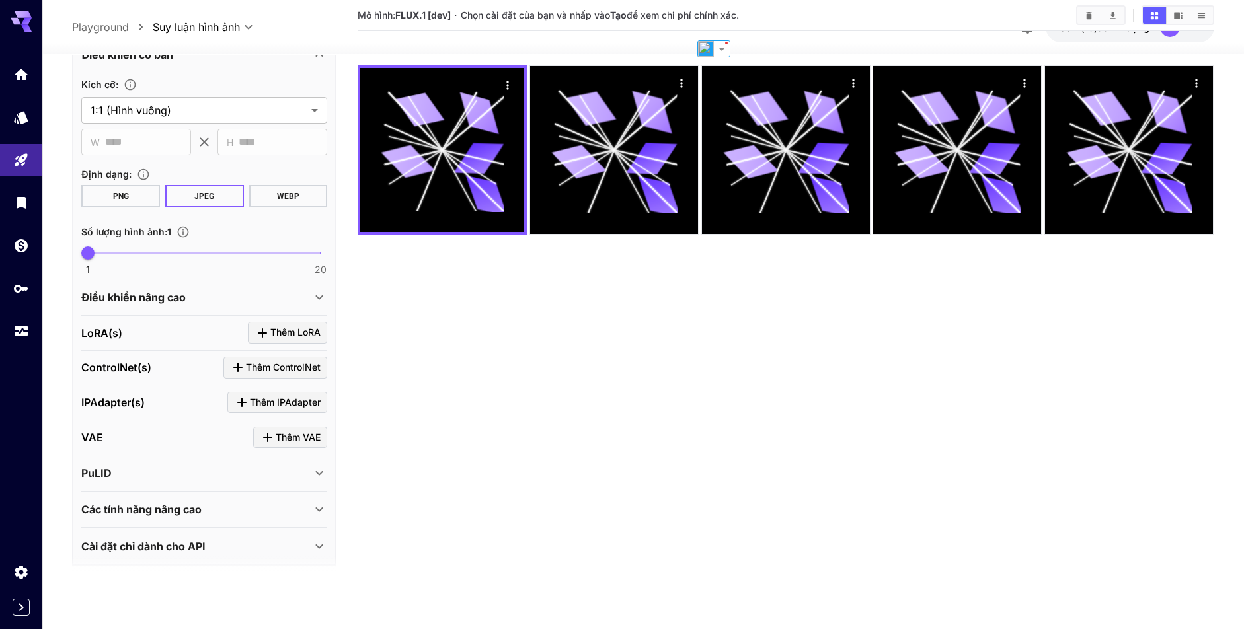
scroll to position [274, 0]
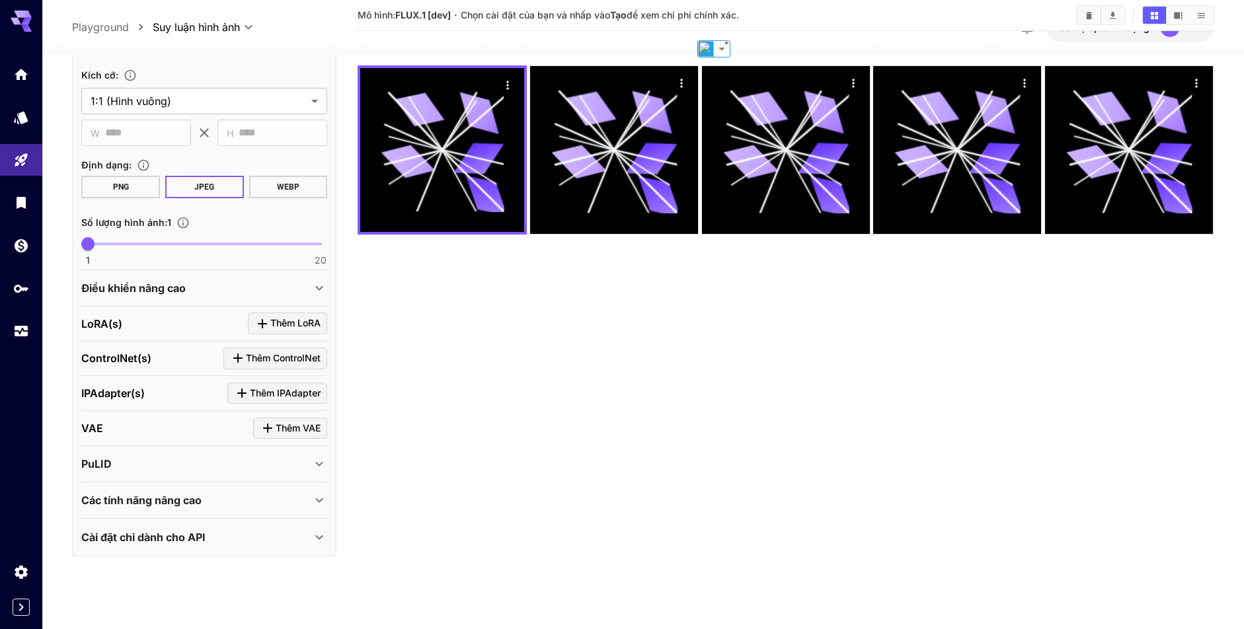
click at [252, 462] on div "PuLID" at bounding box center [196, 464] width 230 height 16
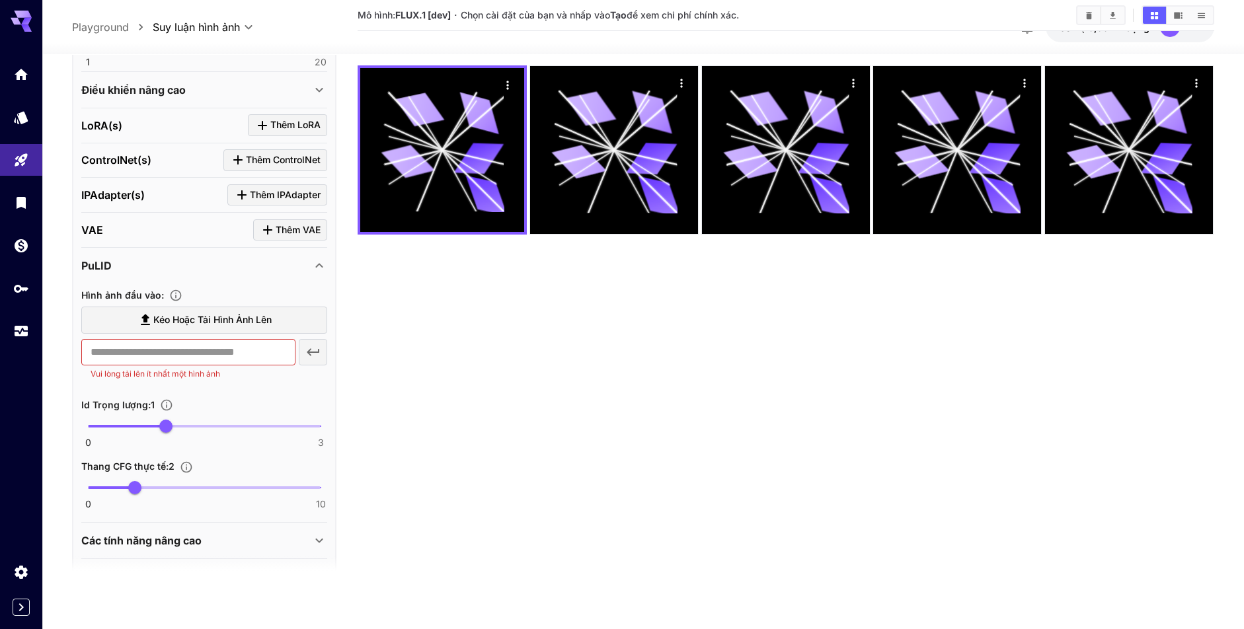
scroll to position [512, 0]
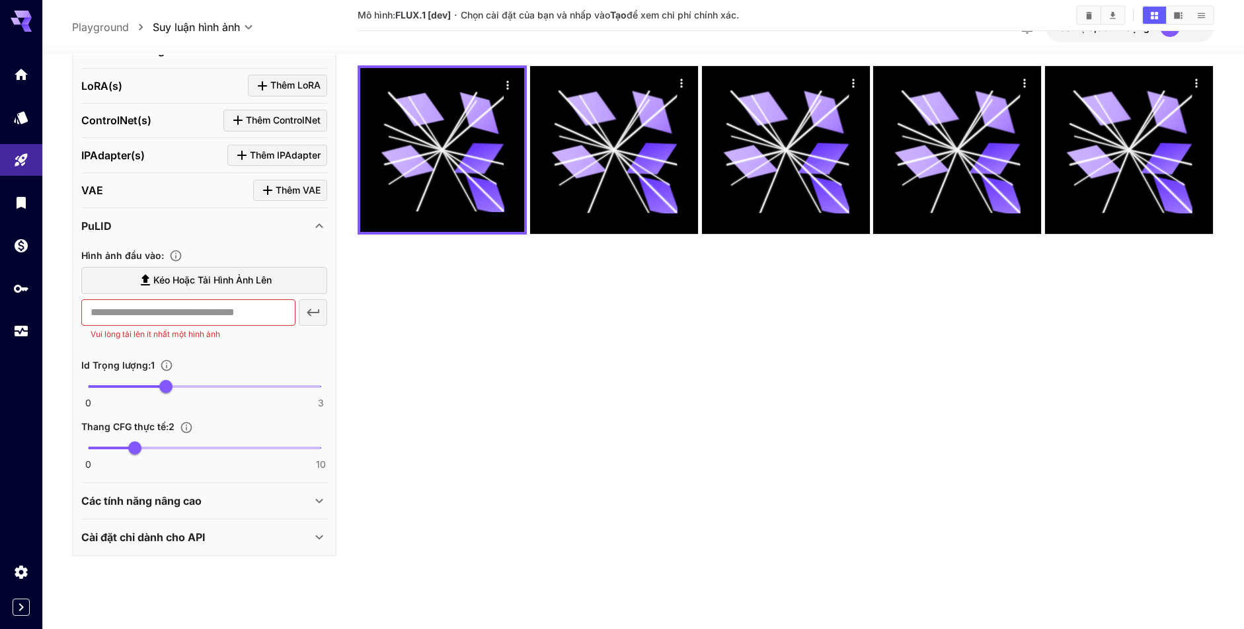
click at [315, 486] on div "Các tính năng nâng cao" at bounding box center [204, 501] width 246 height 32
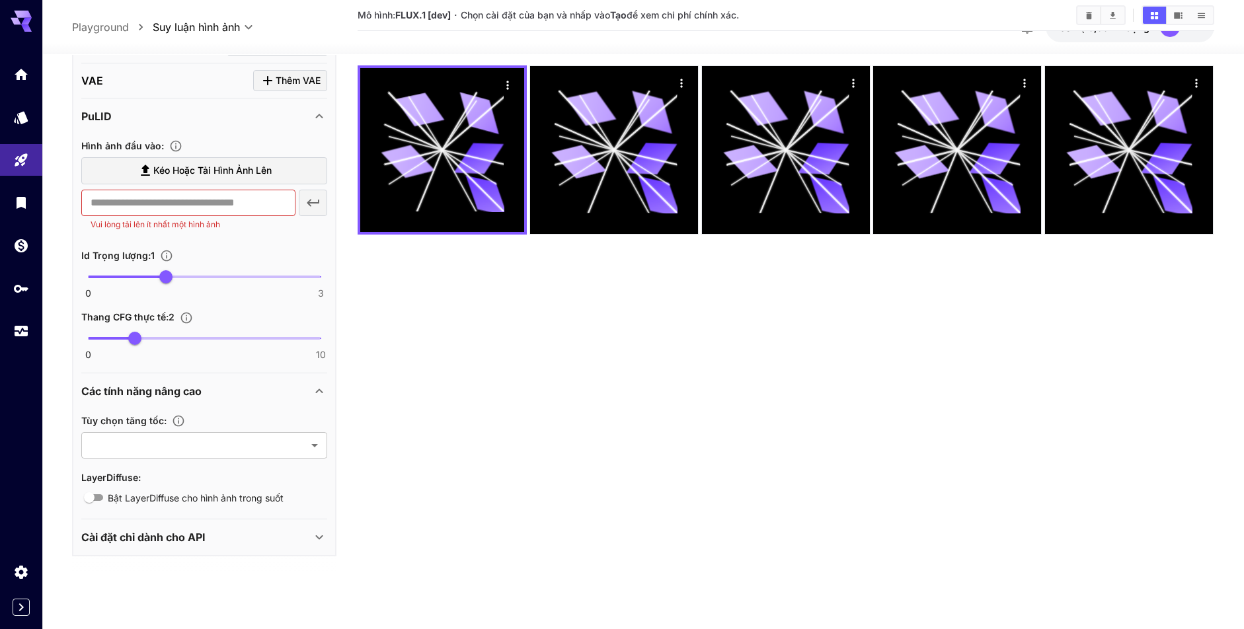
click at [262, 525] on div "Cài đặt chỉ dành cho API" at bounding box center [204, 537] width 246 height 32
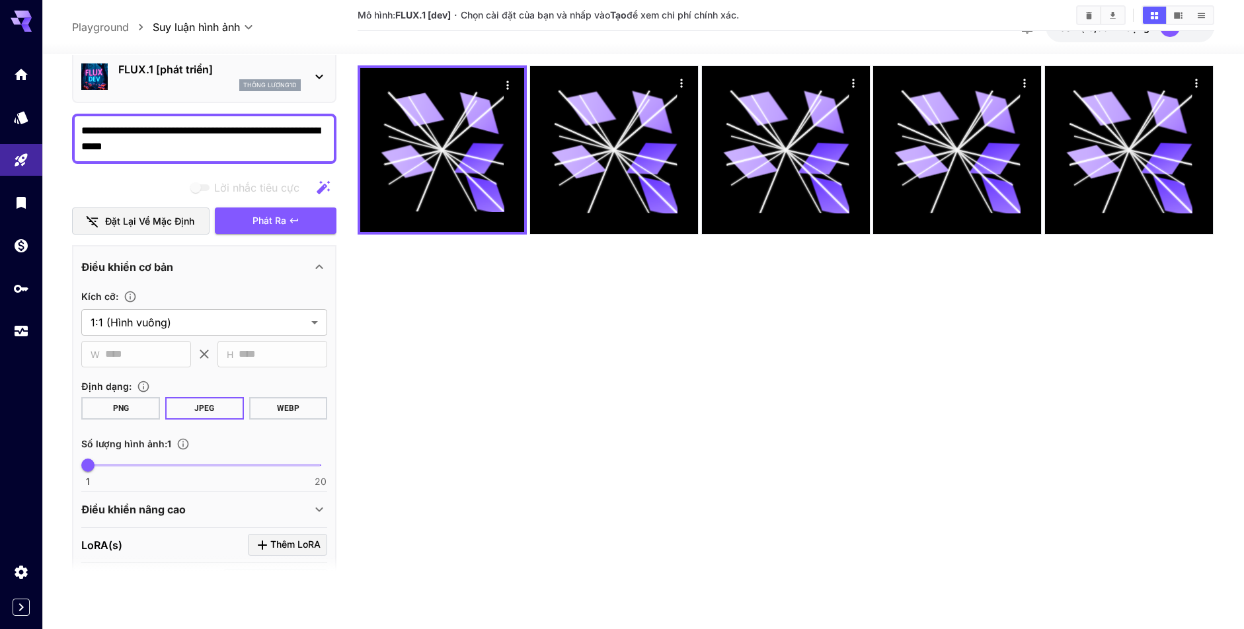
scroll to position [0, 0]
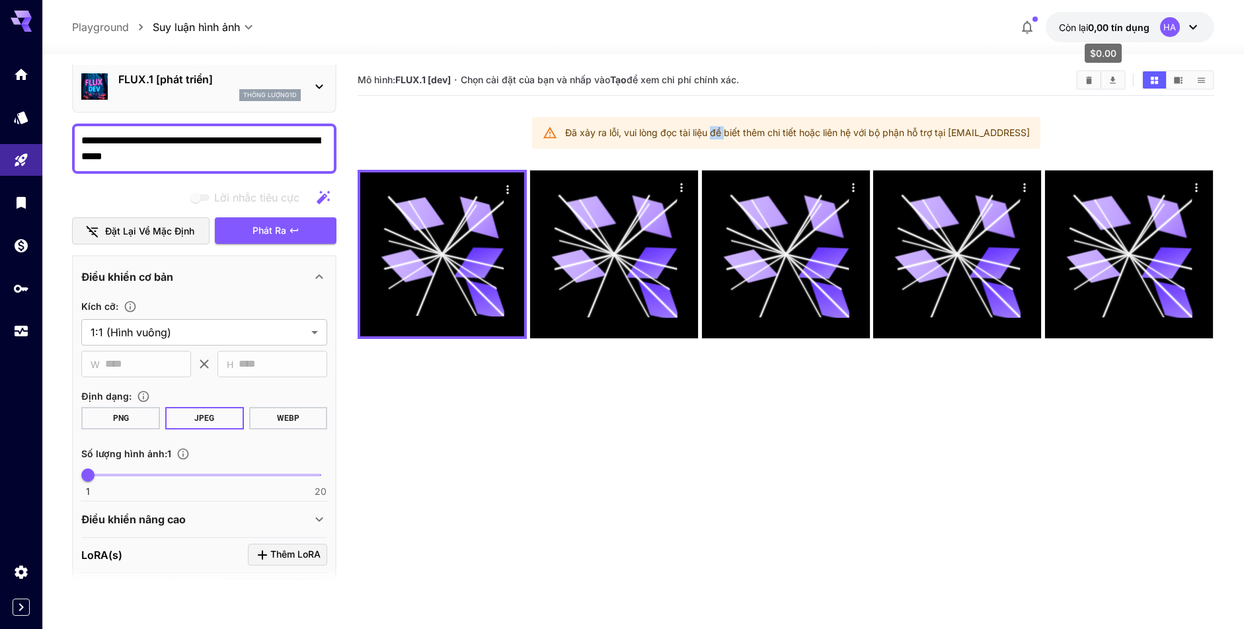
click at [1123, 26] on font "0,00 tín dụng" at bounding box center [1118, 27] width 61 height 11
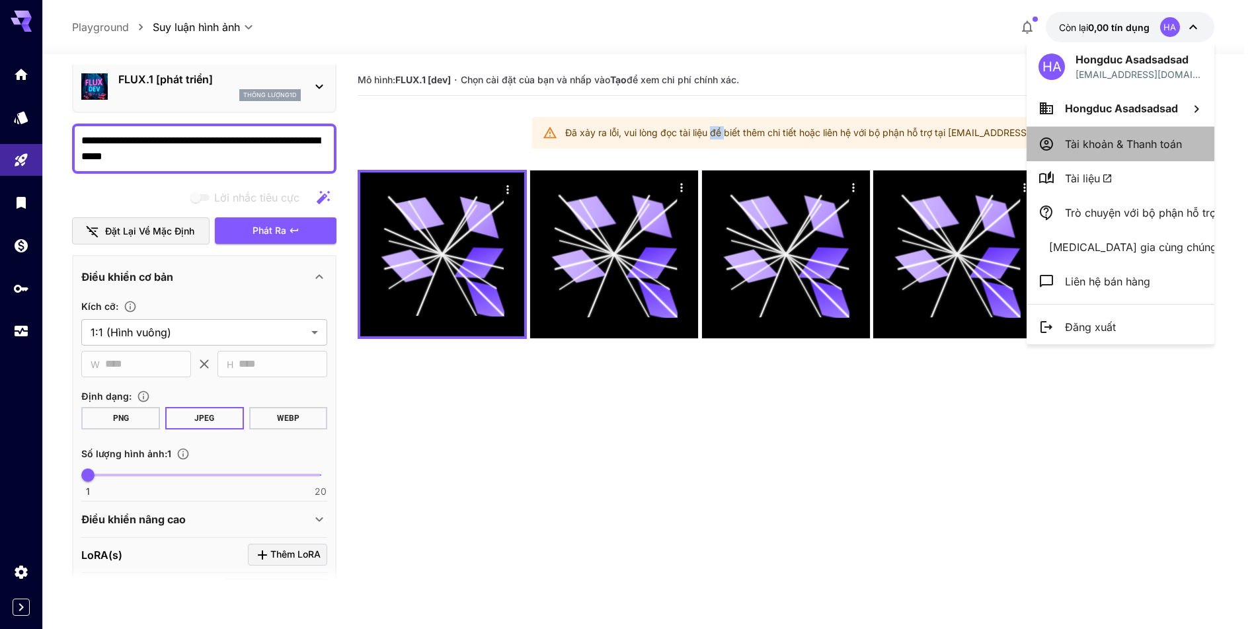
click at [1072, 151] on p "Tài khoản & Thanh toán" at bounding box center [1123, 144] width 117 height 16
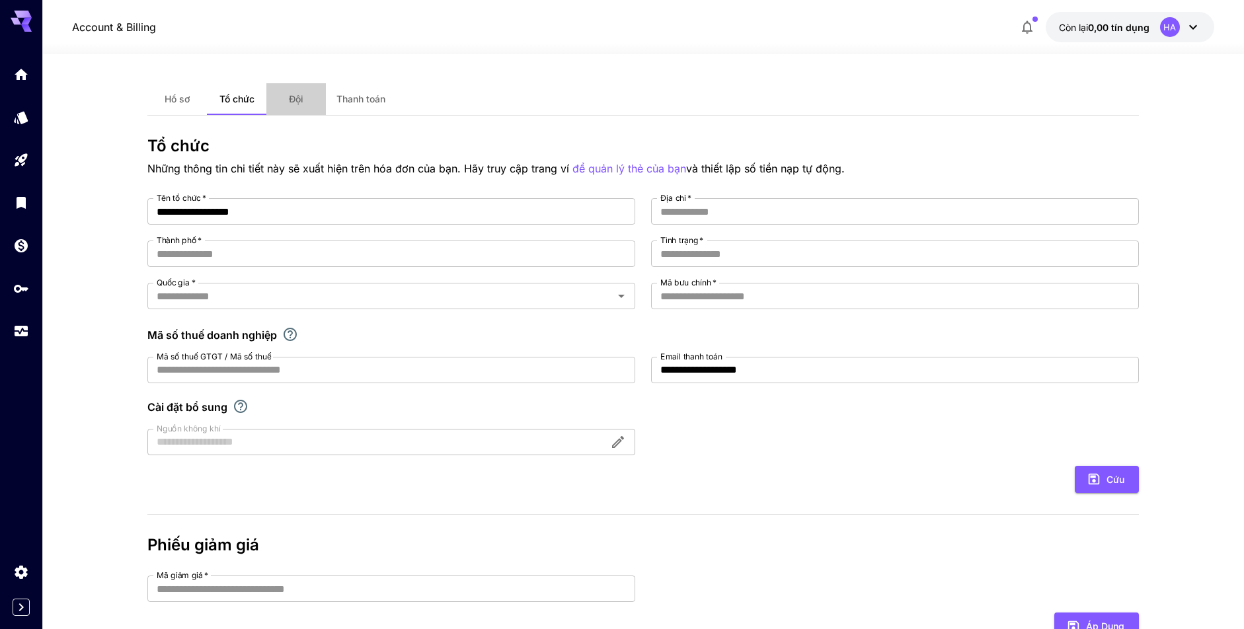
click at [297, 103] on font "Đội" at bounding box center [296, 98] width 15 height 11
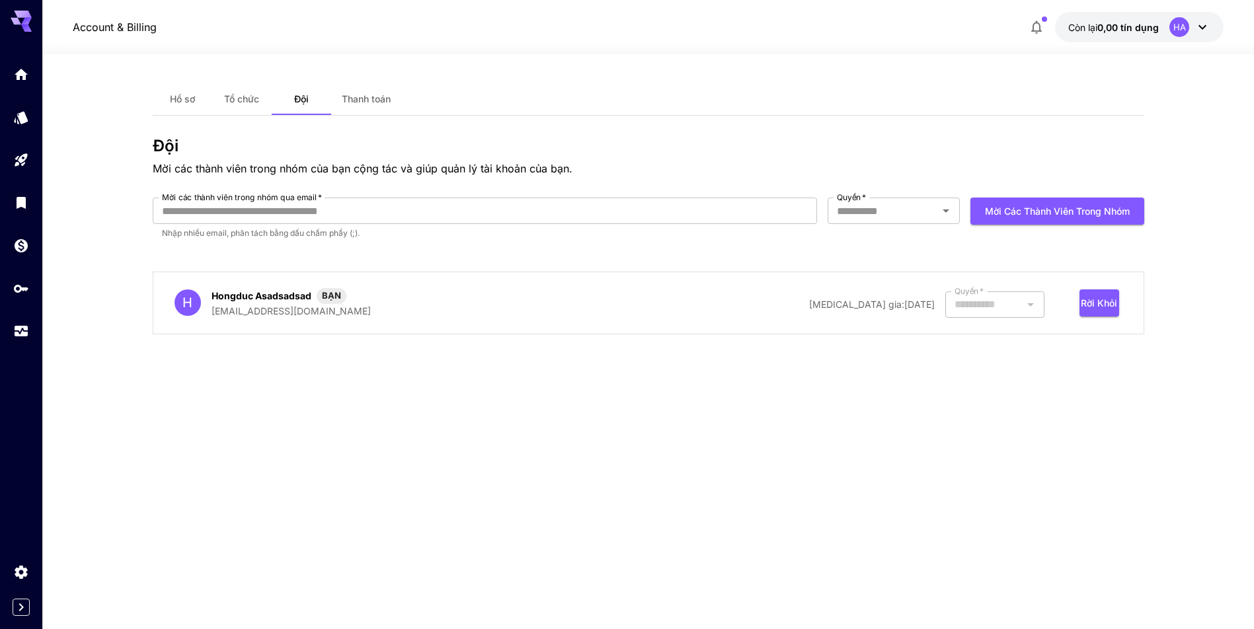
click at [348, 98] on font "Thanh toán" at bounding box center [366, 98] width 49 height 11
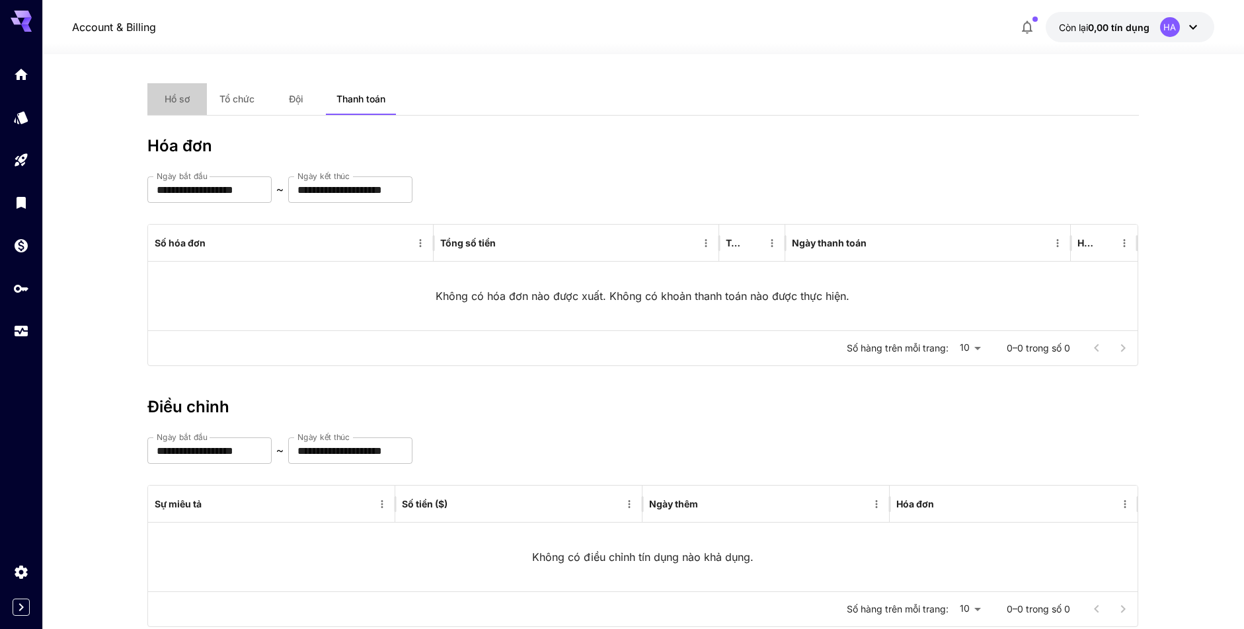
click at [181, 100] on font "Hồ sơ" at bounding box center [177, 98] width 25 height 11
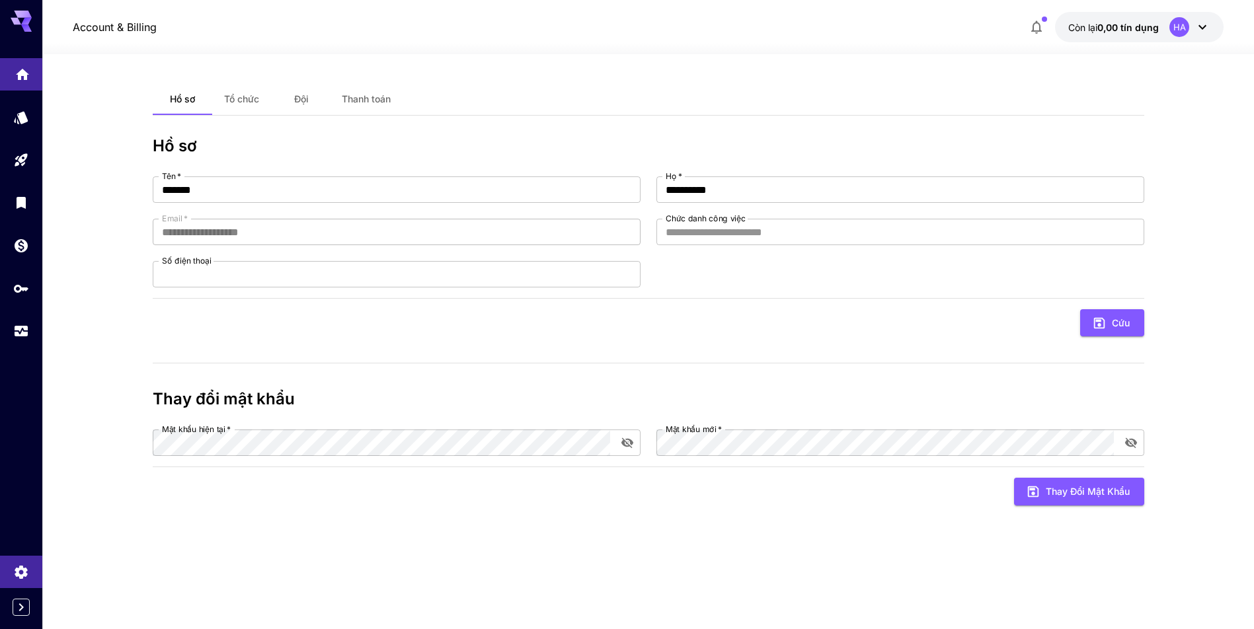
click at [26, 83] on link at bounding box center [21, 74] width 42 height 32
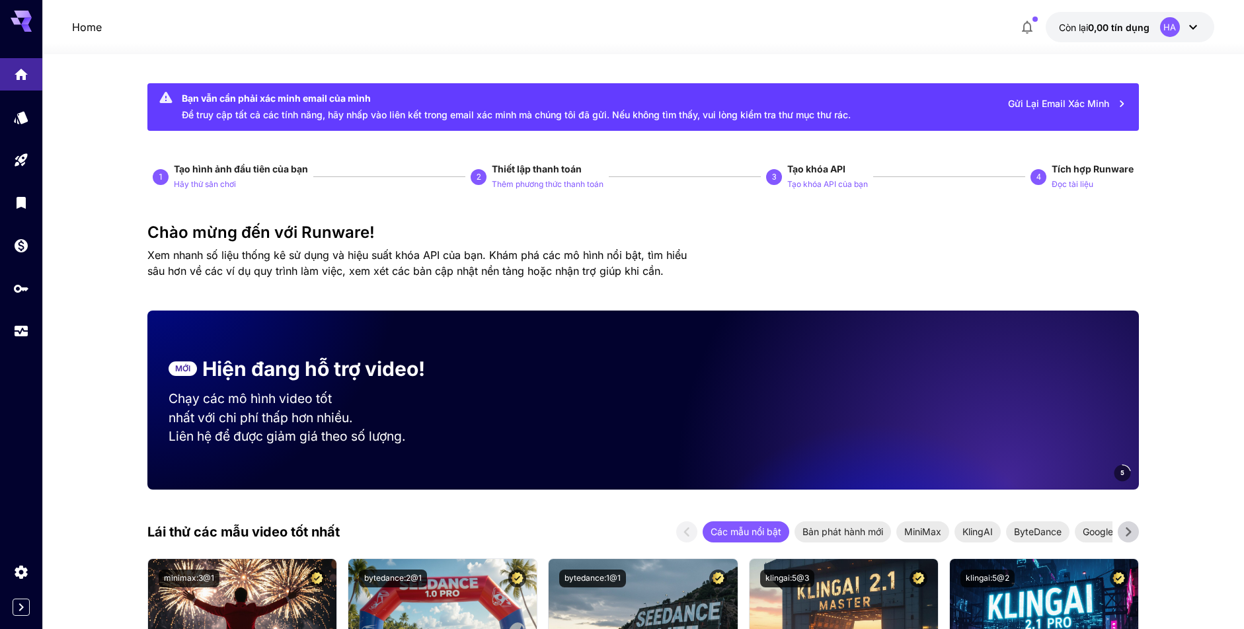
drag, startPoint x: 1079, startPoint y: 38, endPoint x: 1069, endPoint y: 106, distance: 69.5
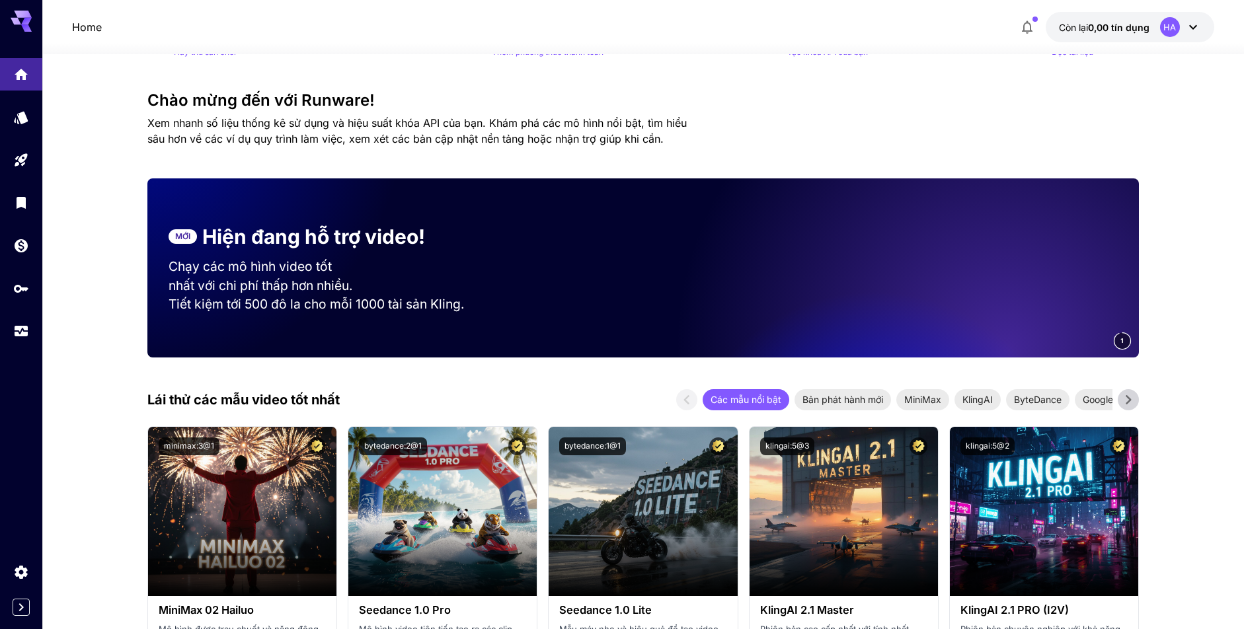
scroll to position [264, 0]
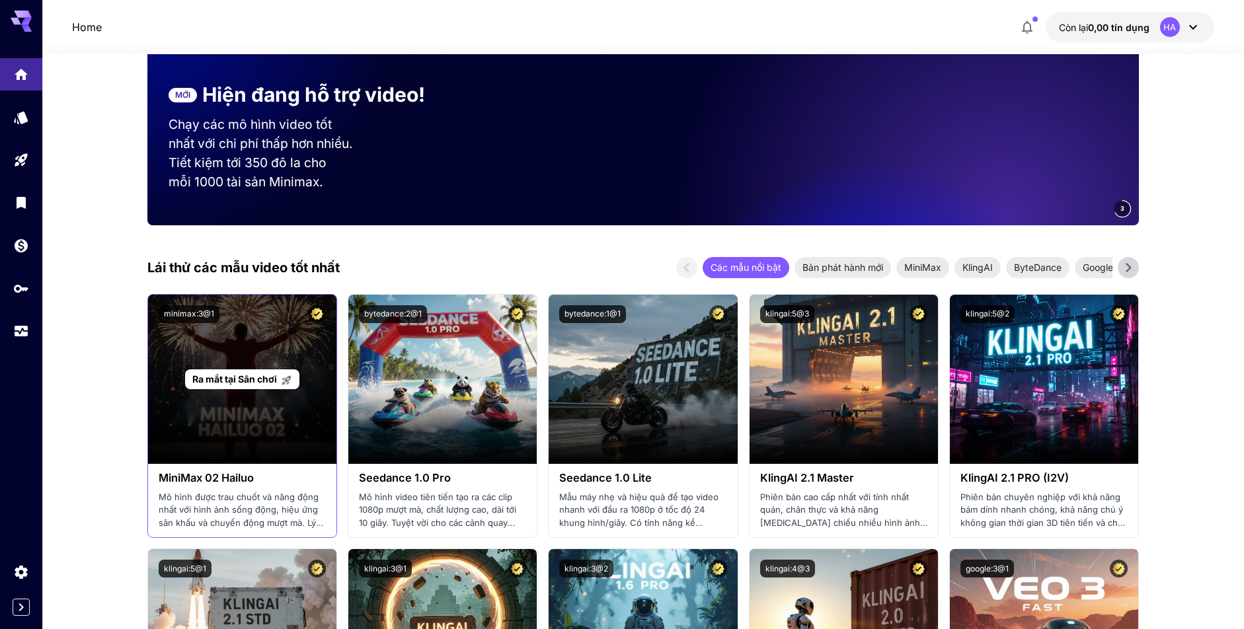
click at [239, 389] on div "Ra mắt tại Sân chơi" at bounding box center [242, 379] width 114 height 20
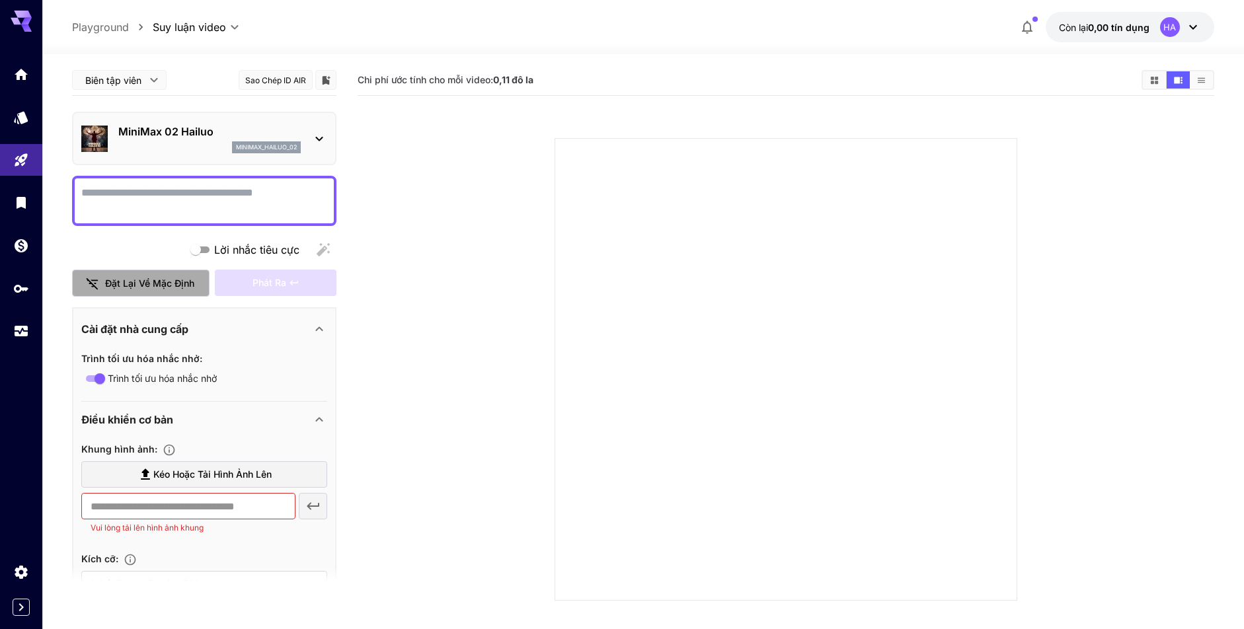
click at [164, 279] on font "Đặt lại về mặc định" at bounding box center [149, 283] width 89 height 11
click at [215, 214] on textarea "Lời nhắc tiêu cực" at bounding box center [204, 201] width 246 height 32
drag, startPoint x: 469, startPoint y: 83, endPoint x: 640, endPoint y: 79, distance: 170.6
click at [640, 79] on section "Chi phí ước tính cho mỗi video: 0,11 đô la" at bounding box center [744, 80] width 773 height 13
click at [463, 109] on section at bounding box center [785, 353] width 746 height 494
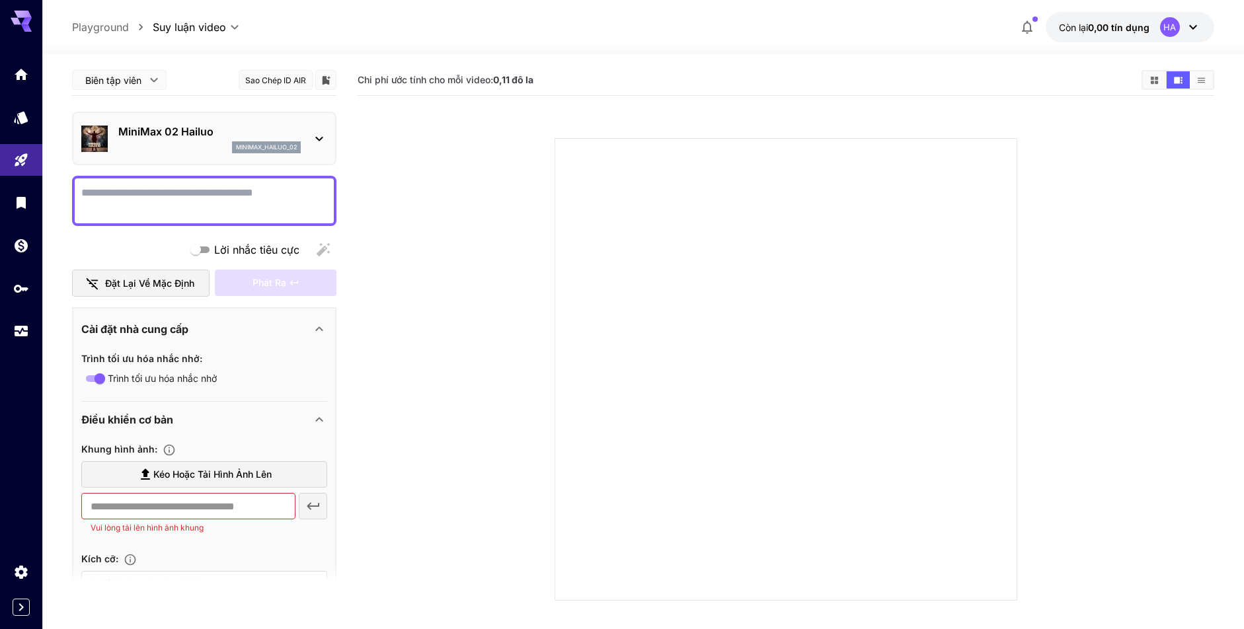
click at [295, 204] on textarea "Lời nhắc tiêu cực" at bounding box center [204, 201] width 246 height 32
type textarea "**********"
click at [182, 247] on div "Lời nhắc tiêu cực" at bounding box center [204, 250] width 264 height 26
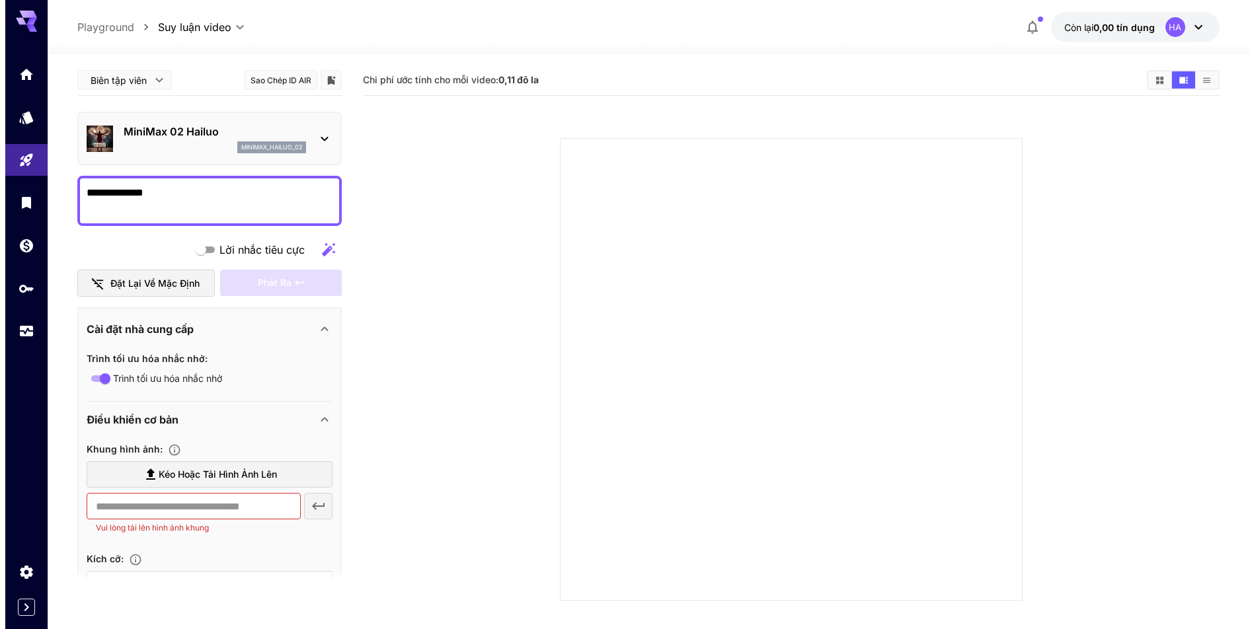
scroll to position [264, 0]
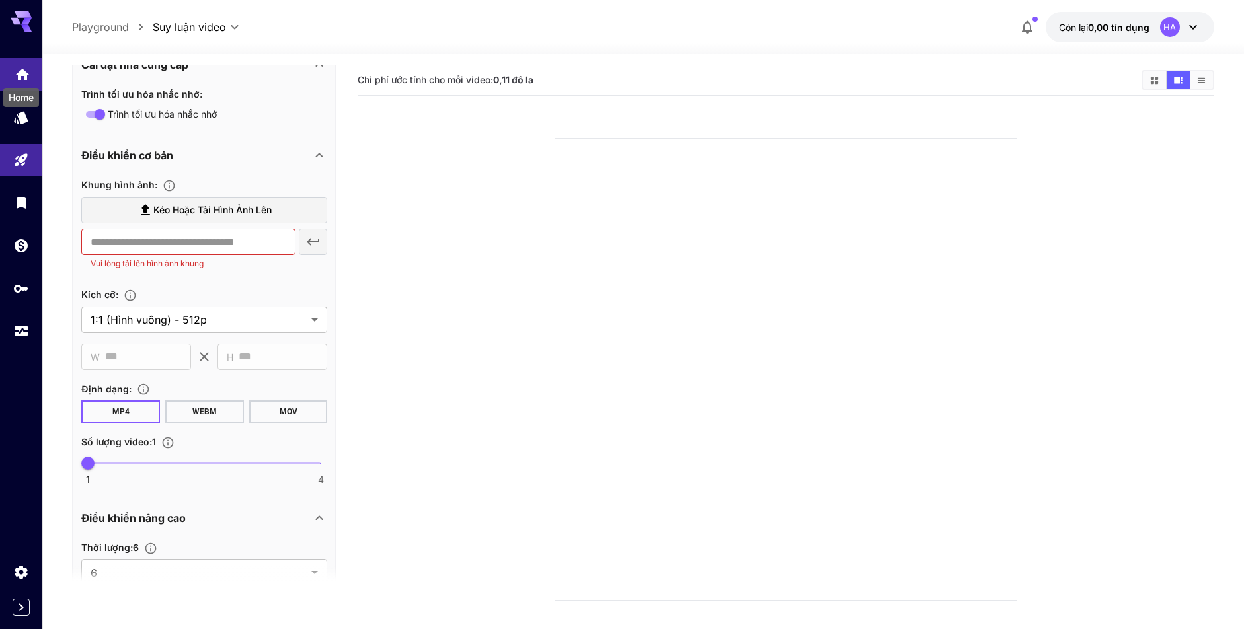
click at [22, 77] on icon "Trang chủ" at bounding box center [23, 71] width 16 height 16
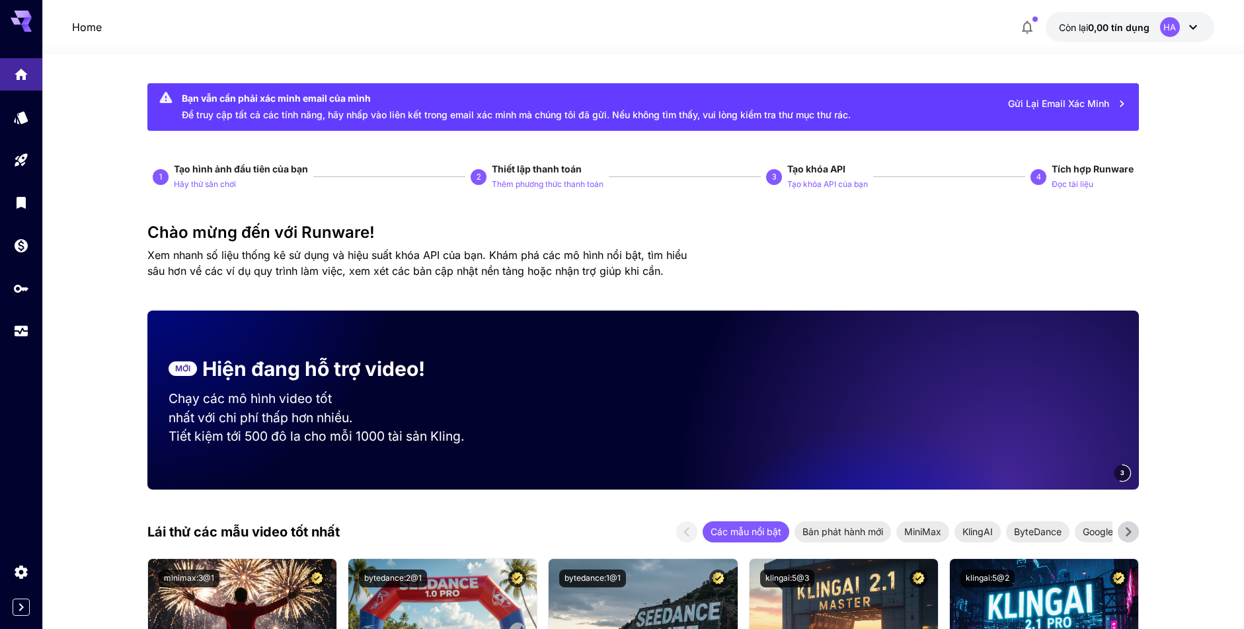
click at [258, 114] on font "Để truy cập tất cả các tính năng, hãy nhấp vào liên kết trong email xác minh mà…" at bounding box center [516, 114] width 669 height 11
click at [1056, 105] on font "Gửi lại email xác minh" at bounding box center [1058, 103] width 101 height 11
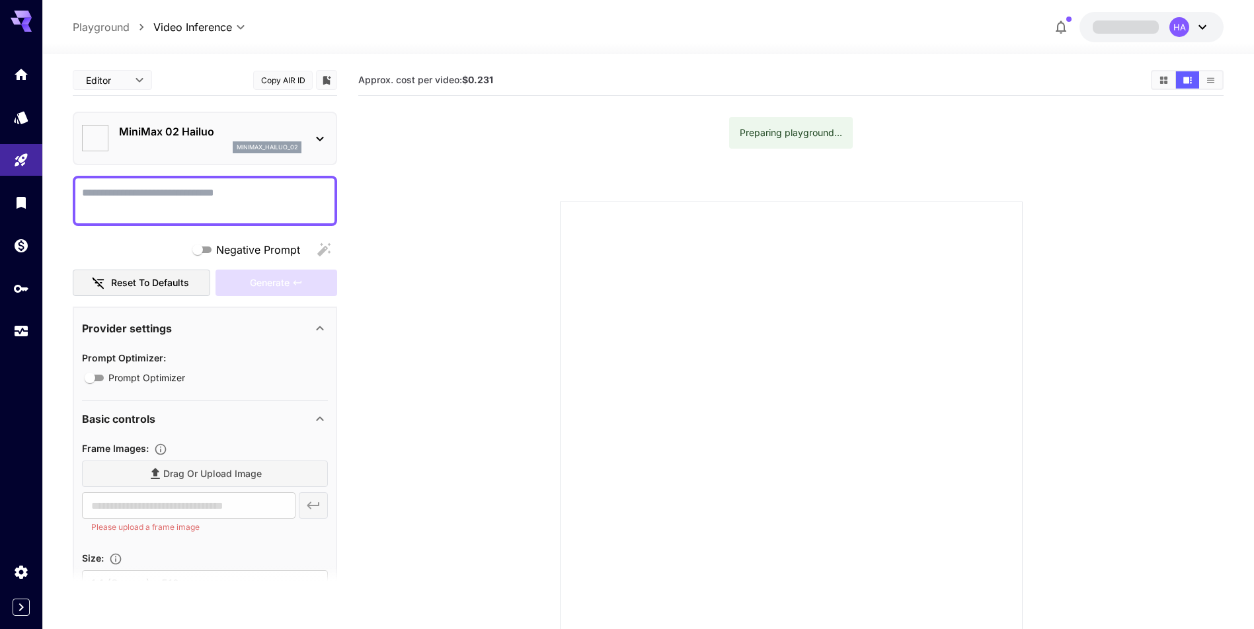
type input "*"
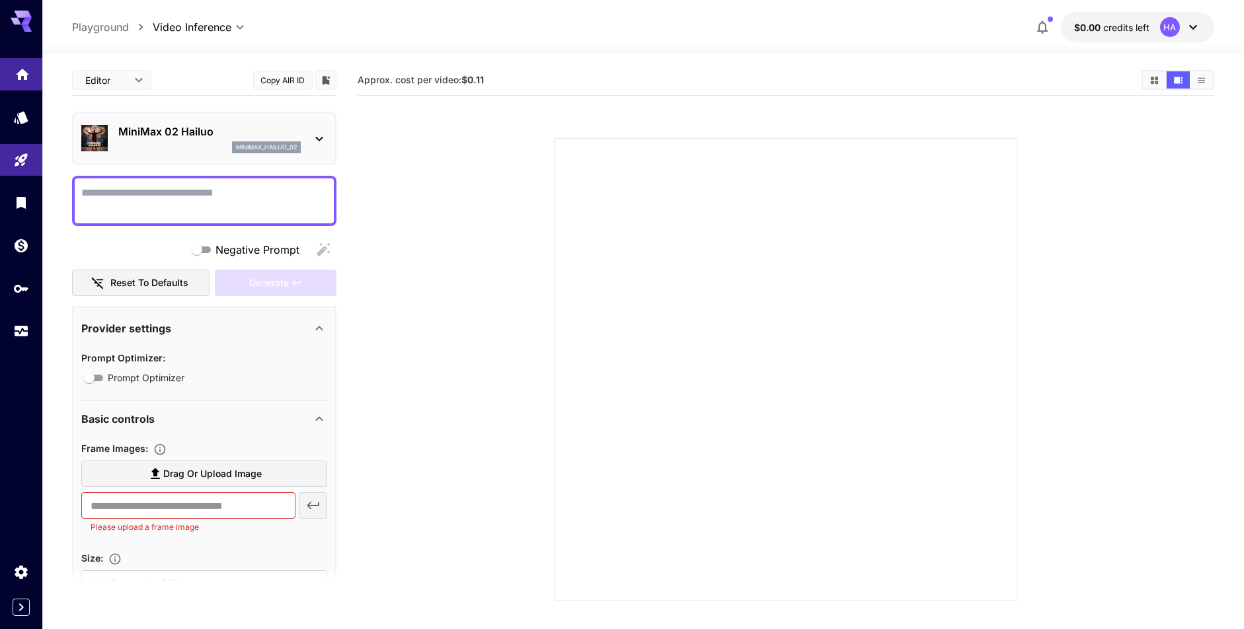
click at [28, 76] on icon "Home" at bounding box center [23, 71] width 16 height 16
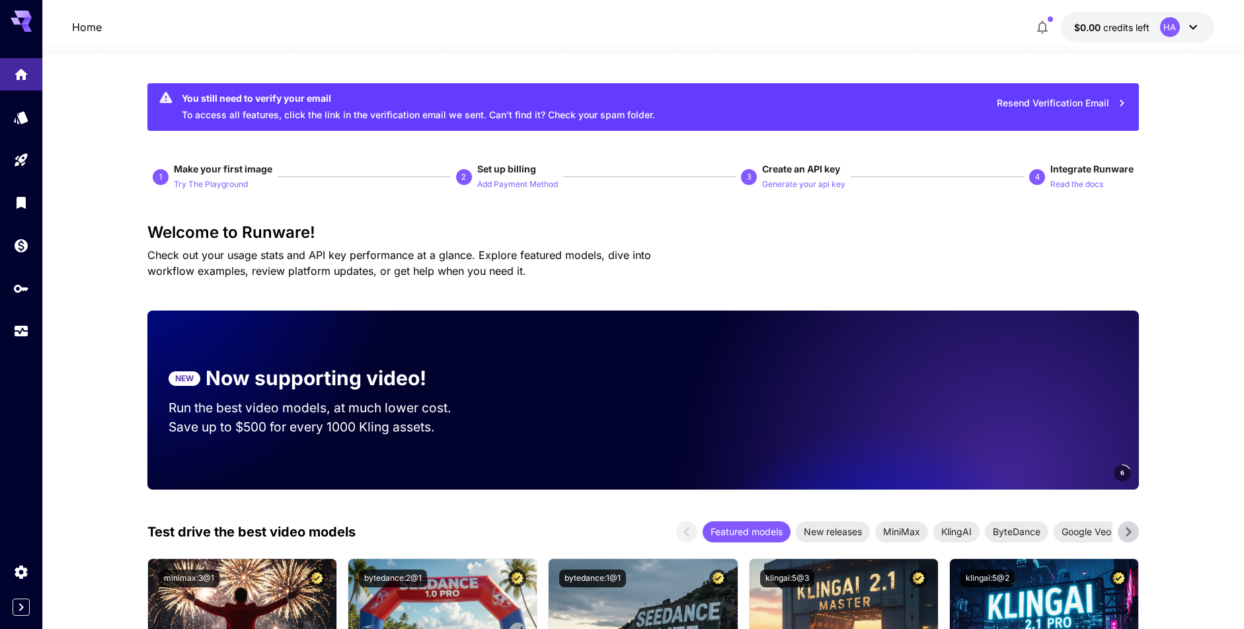
click at [1076, 104] on button "Resend Verification Email" at bounding box center [1061, 103] width 144 height 27
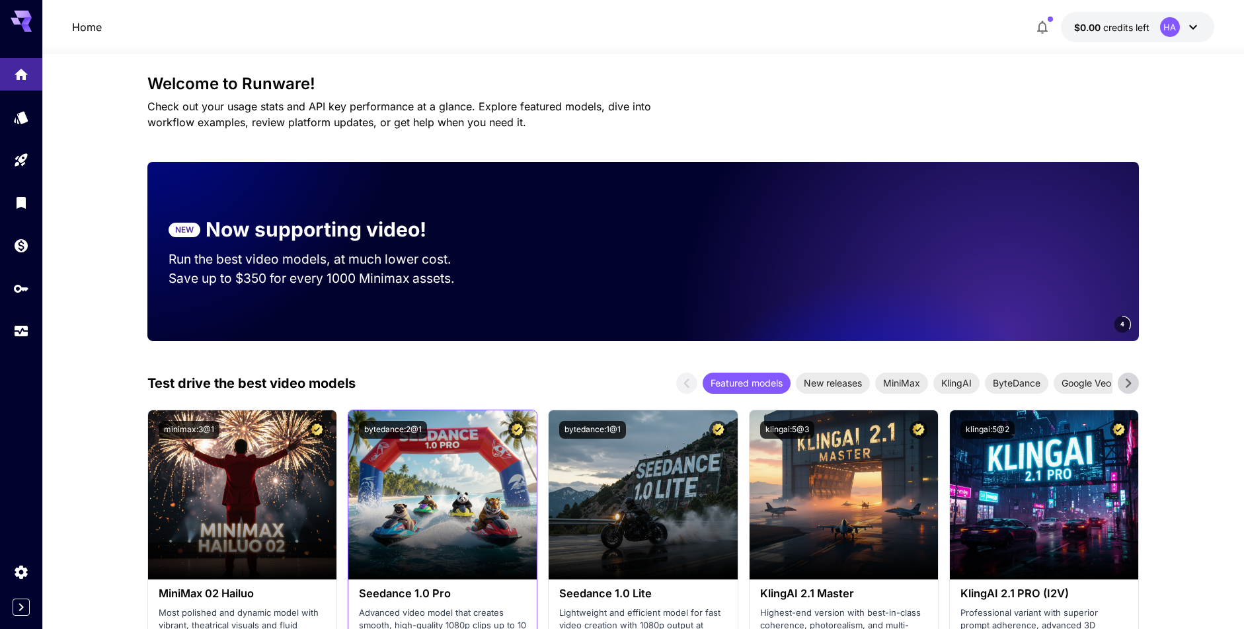
scroll to position [264, 0]
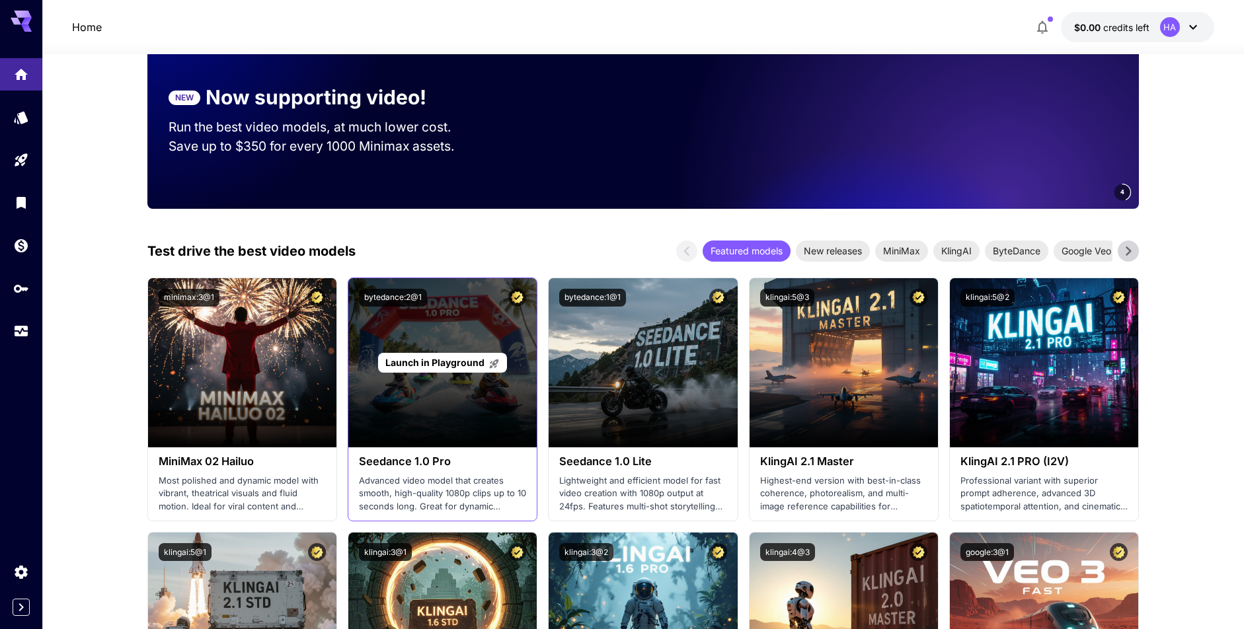
click at [475, 378] on div "Launch in Playground" at bounding box center [442, 362] width 188 height 169
click at [445, 369] on p "Launch in Playground" at bounding box center [442, 363] width 114 height 14
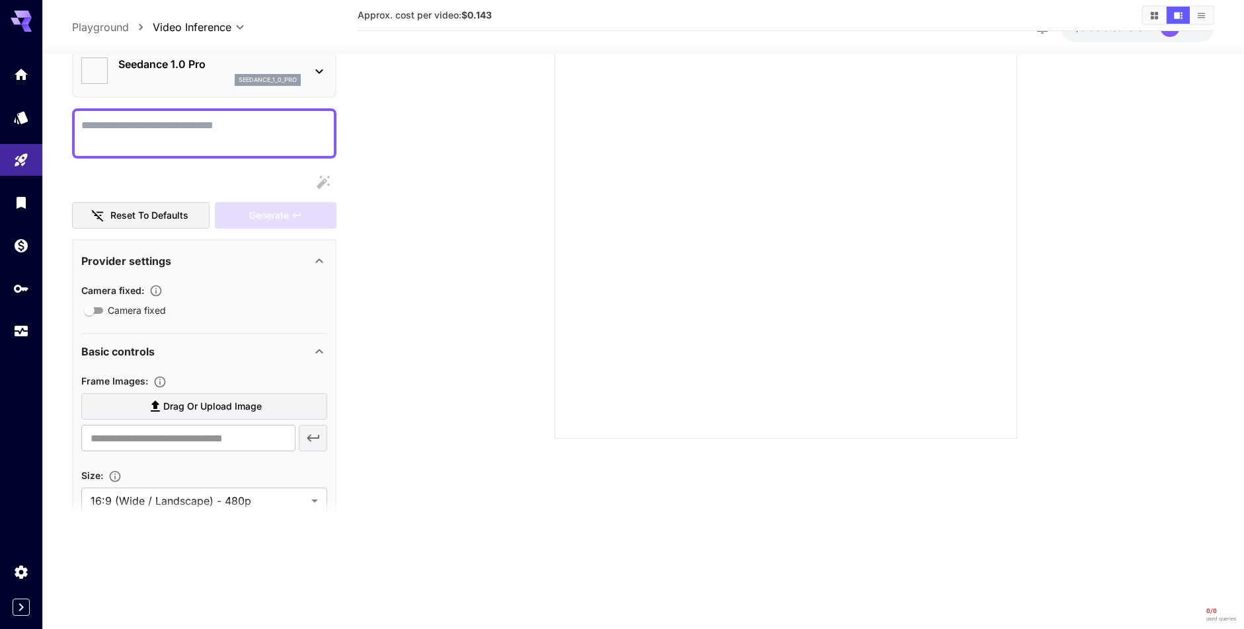
type input "*"
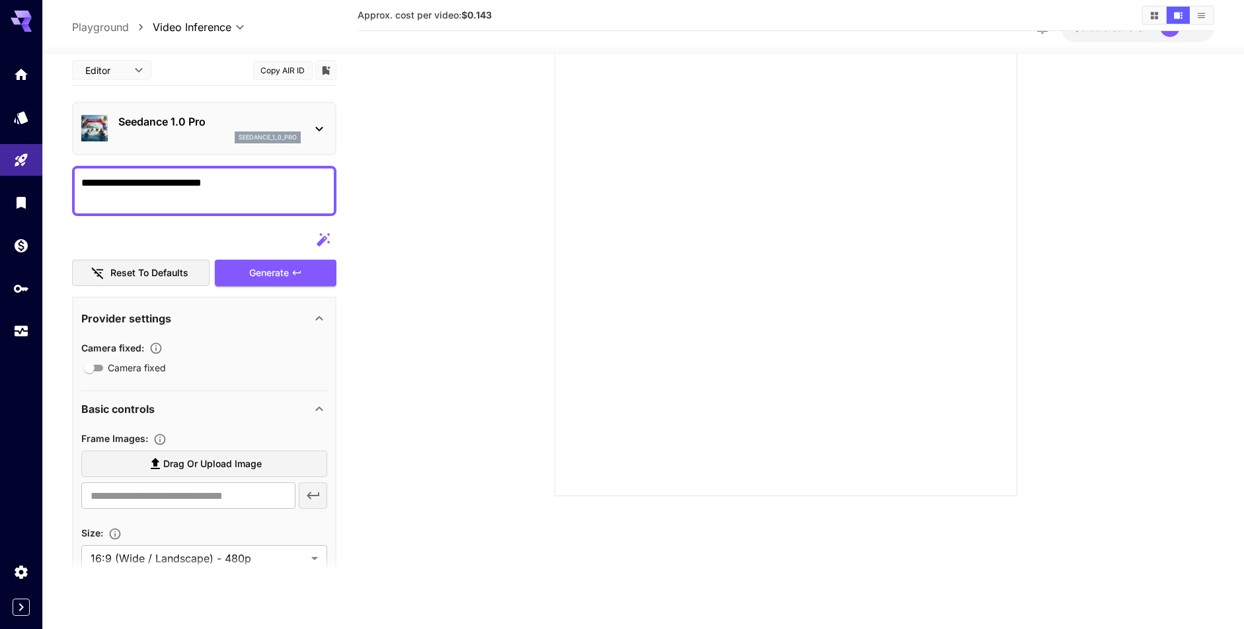
type textarea "**********"
click at [300, 255] on div "Reset to defaults Generate" at bounding box center [204, 257] width 264 height 60
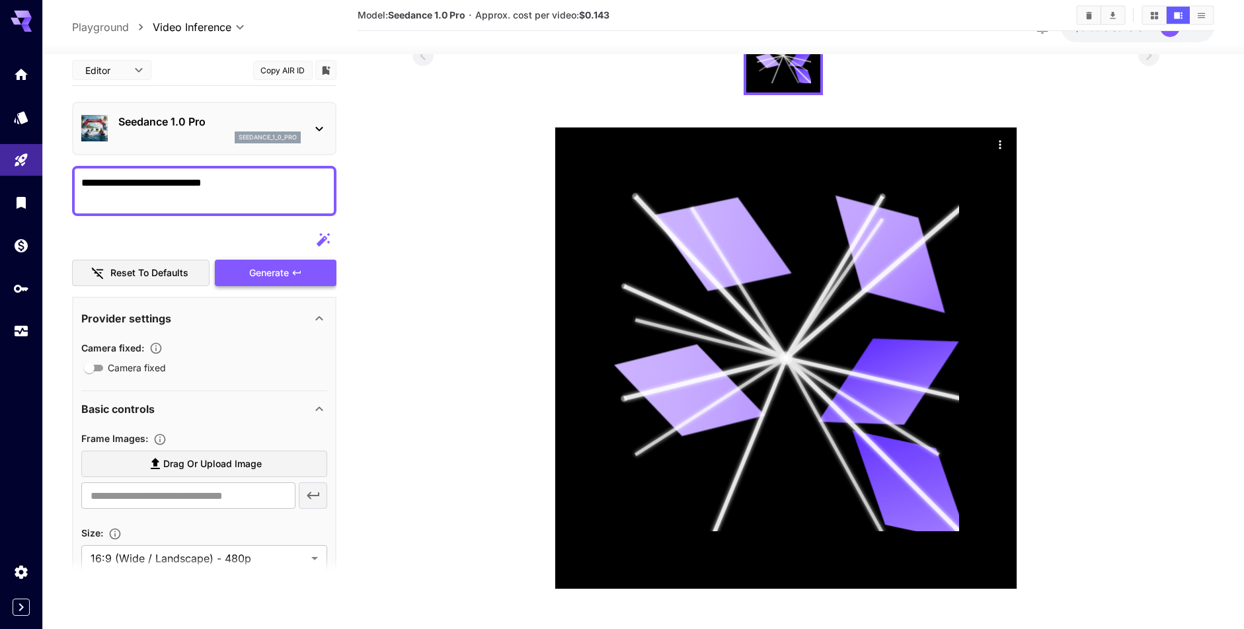
scroll to position [0, 0]
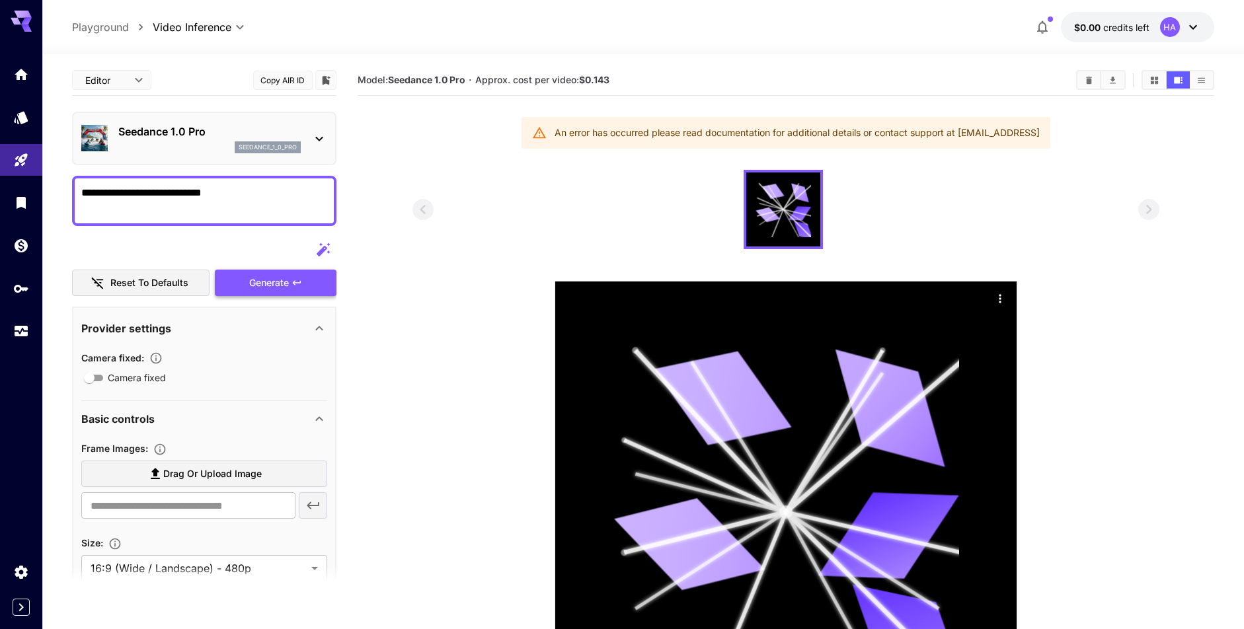
click at [562, 95] on div "Model: Seedance 1.0 Pro · Approx. cost per video: $0.143" at bounding box center [786, 80] width 856 height 31
click at [588, 83] on b "$0.143" at bounding box center [594, 79] width 30 height 11
click at [76, 26] on p "Playground" at bounding box center [100, 27] width 57 height 16
type input "**********"
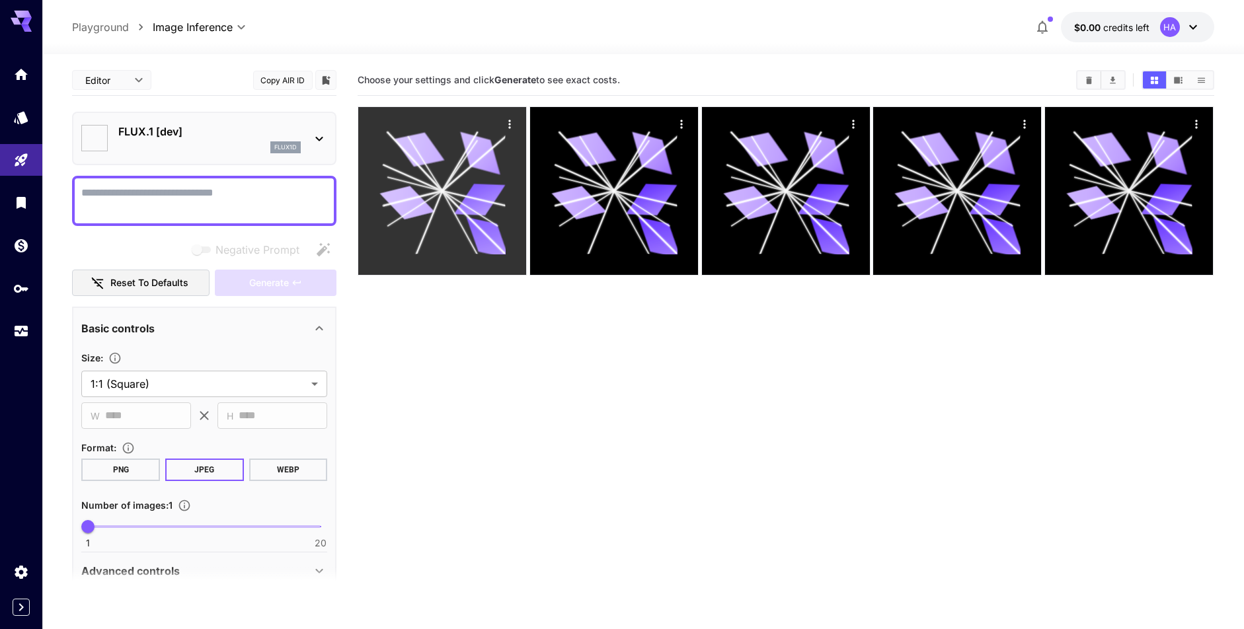
type input "**********"
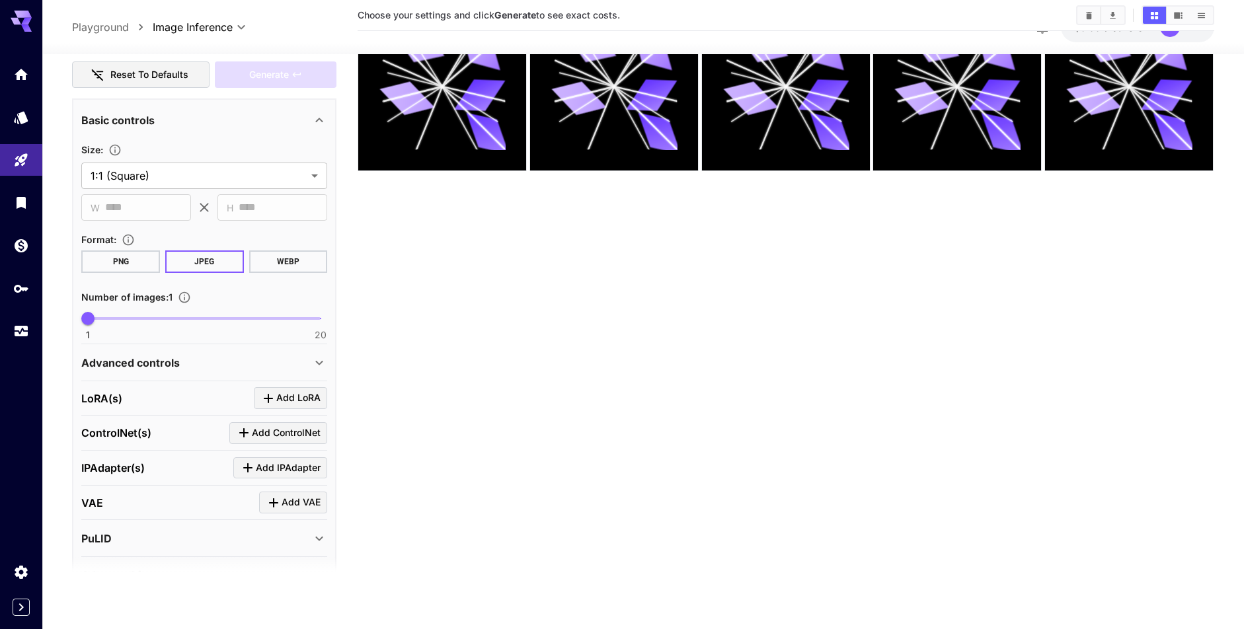
scroll to position [264, 0]
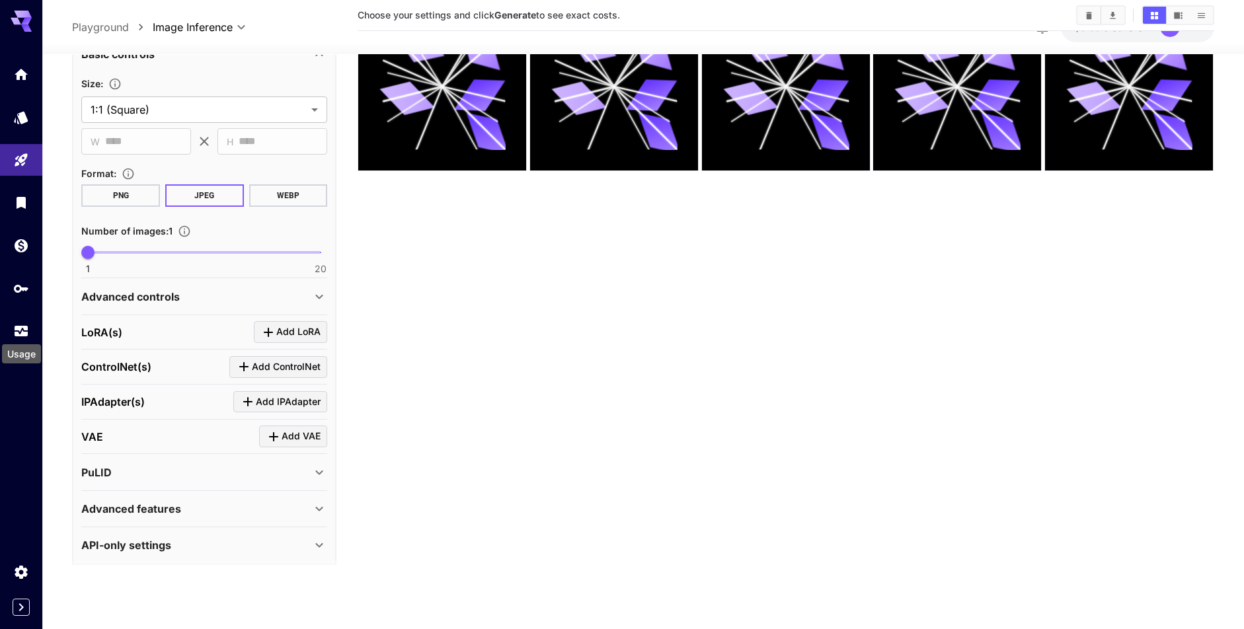
click at [17, 337] on div "Usage" at bounding box center [22, 350] width 42 height 30
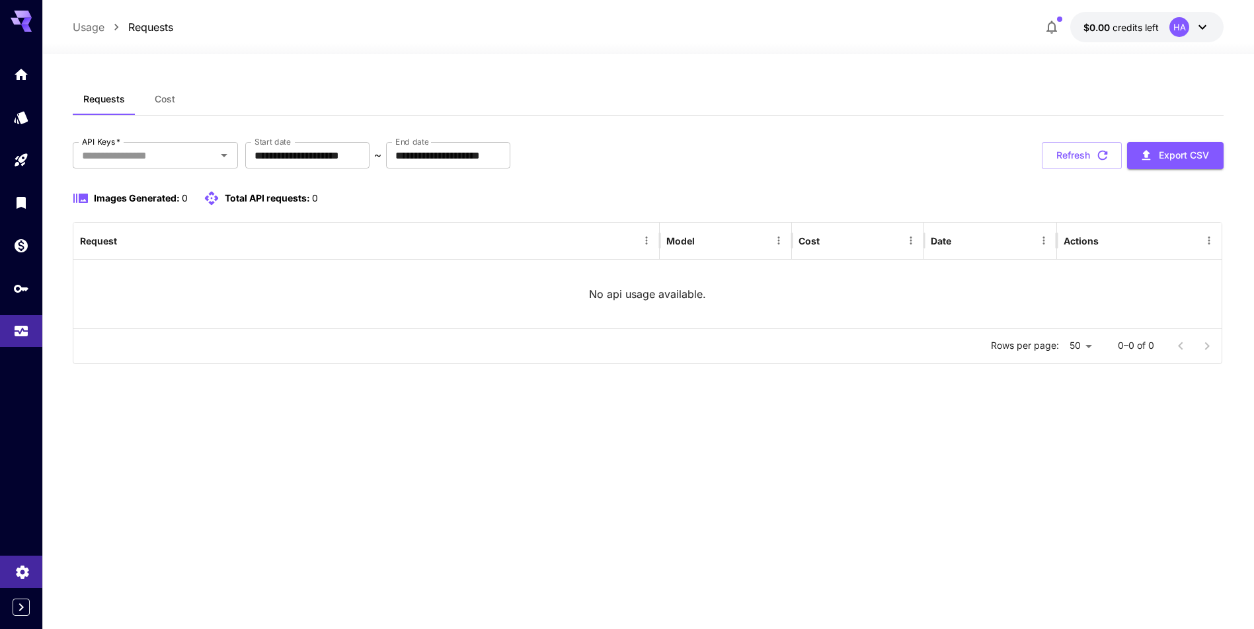
click at [13, 570] on link at bounding box center [21, 572] width 42 height 32
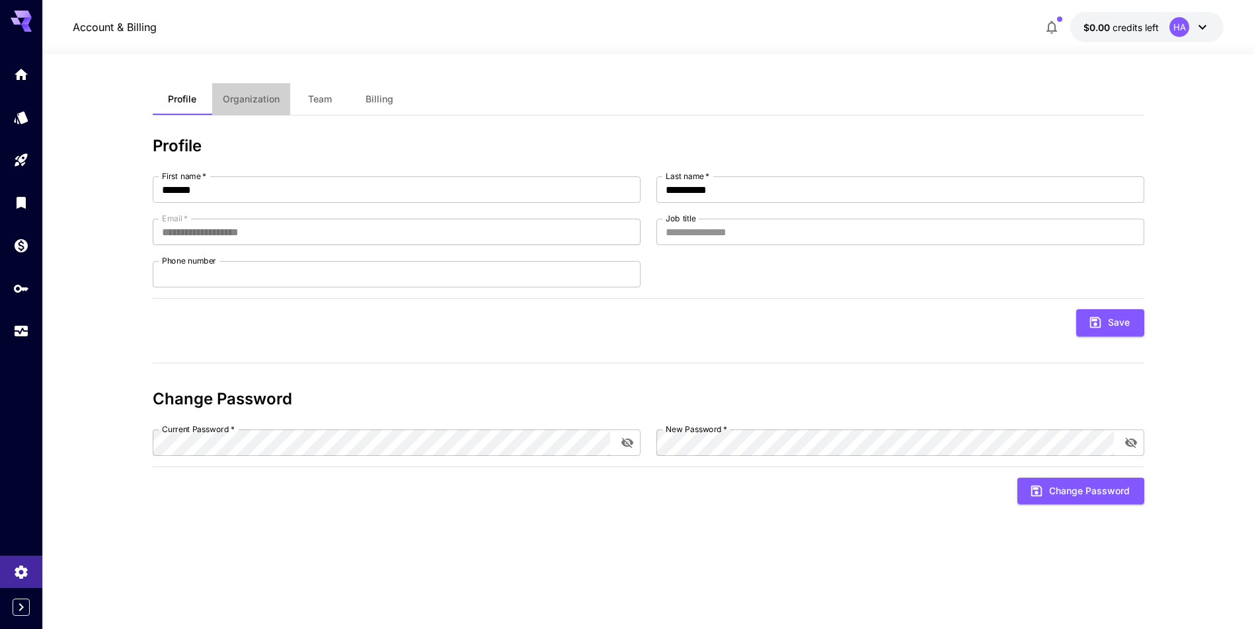
click at [243, 108] on button "Organization" at bounding box center [251, 99] width 78 height 32
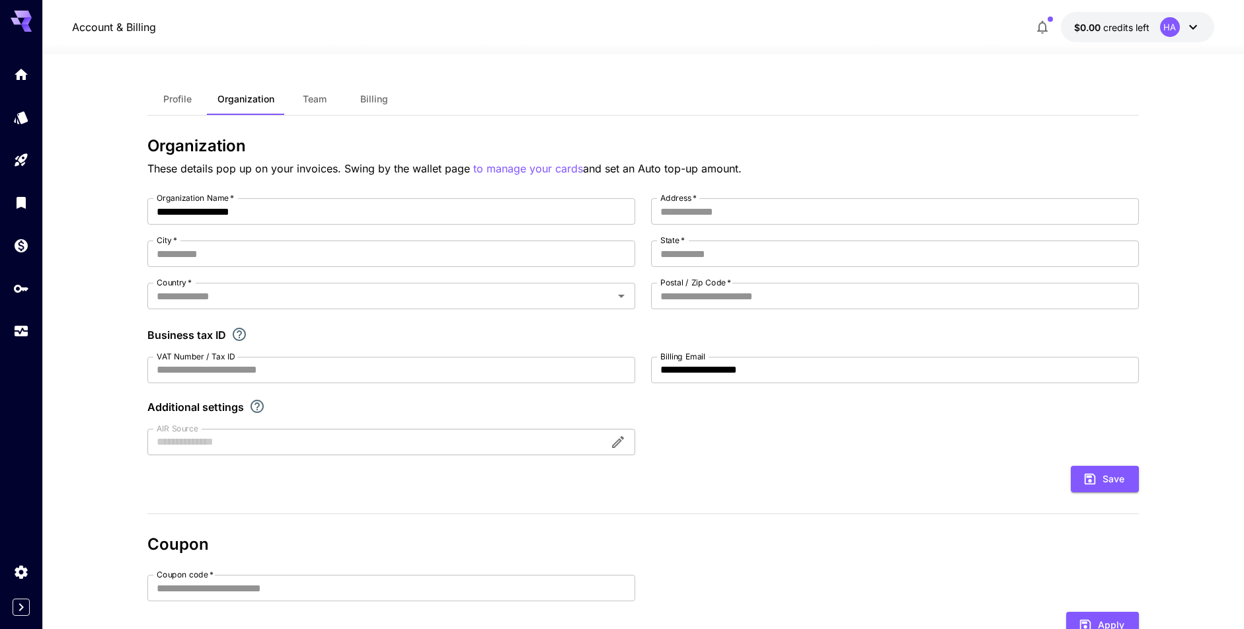
scroll to position [178, 0]
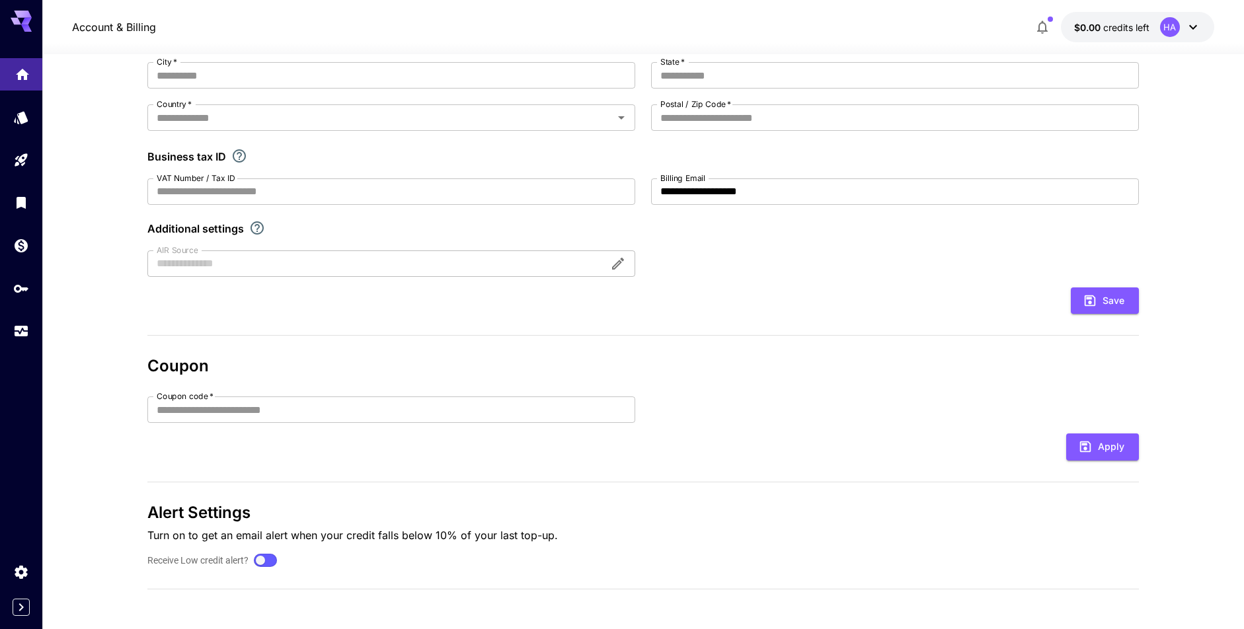
click at [32, 75] on link at bounding box center [21, 74] width 42 height 32
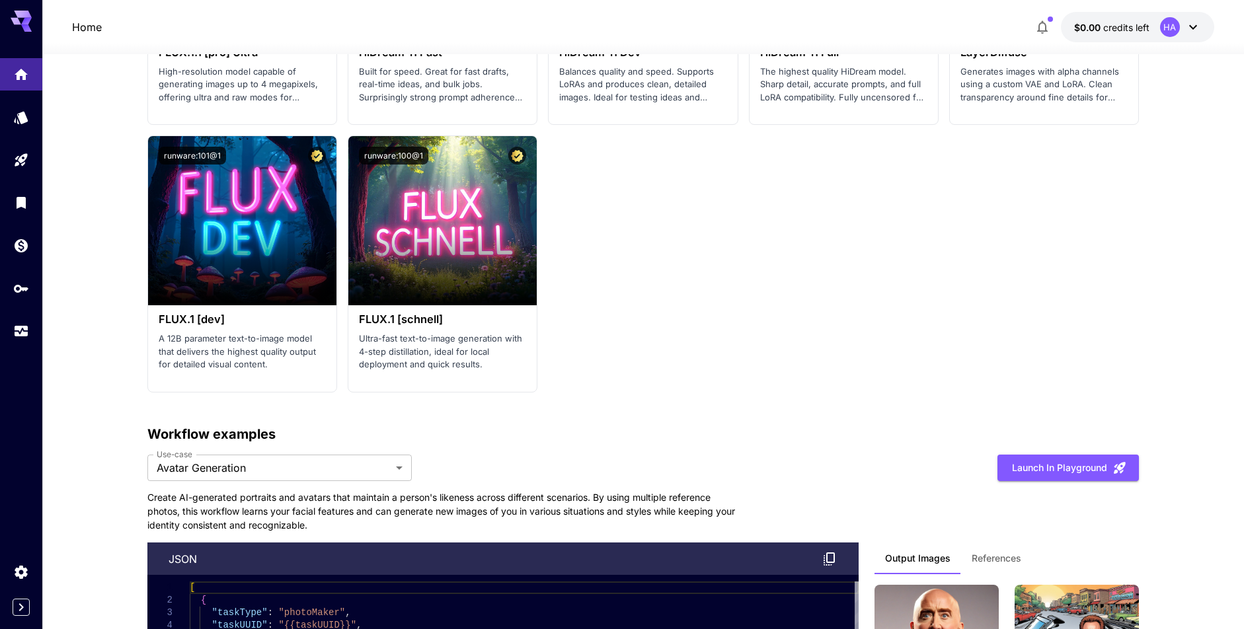
scroll to position [2888, 0]
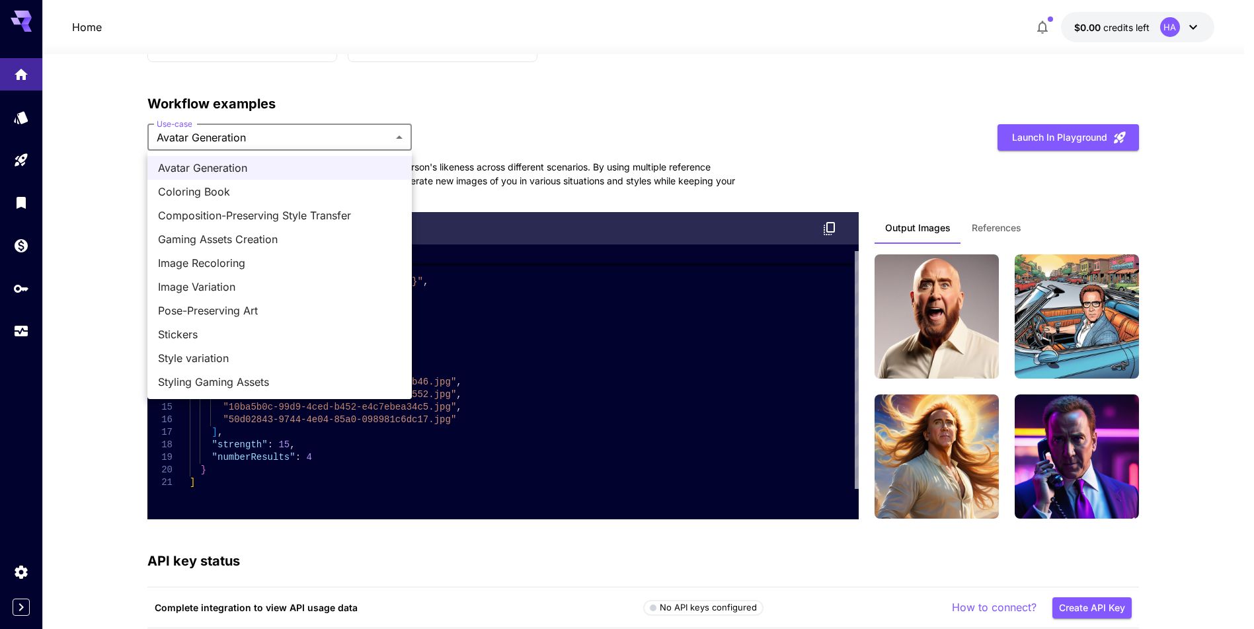
click at [572, 150] on div at bounding box center [627, 314] width 1254 height 629
